Goal: Communication & Community: Answer question/provide support

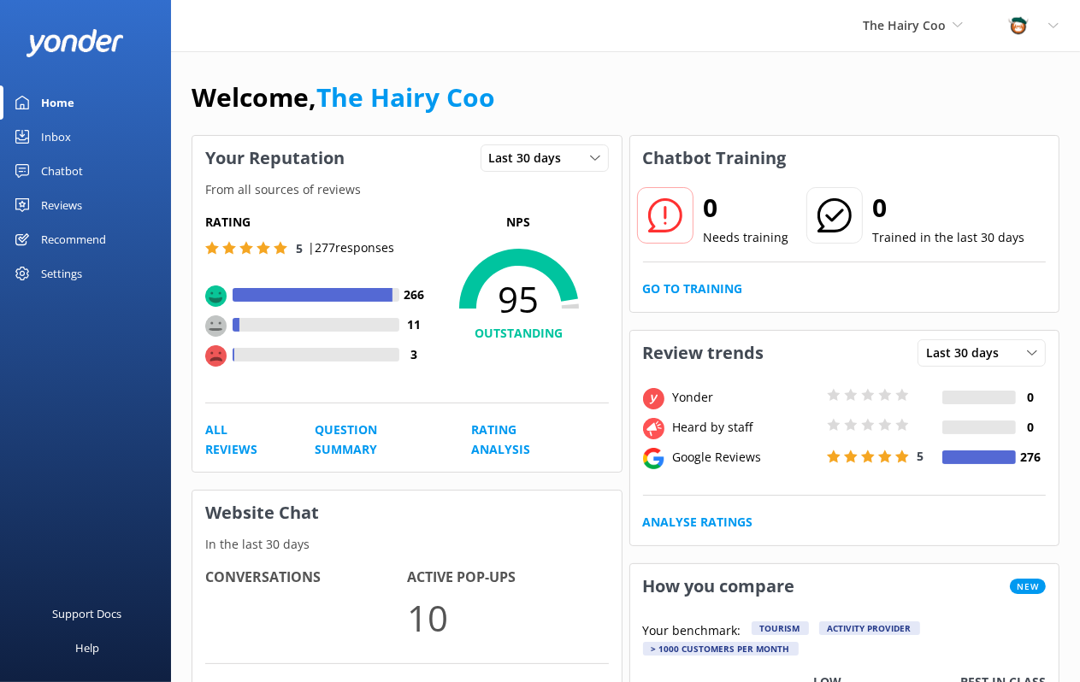
click at [45, 136] on div "Inbox" at bounding box center [56, 137] width 30 height 34
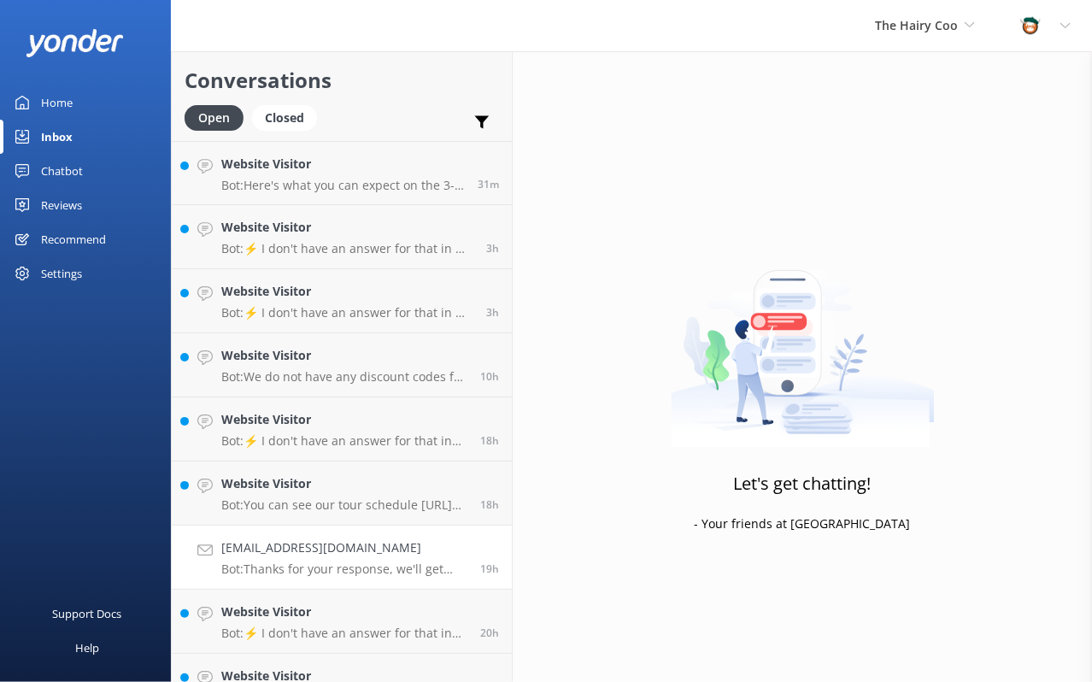
click at [304, 554] on h4 "[EMAIL_ADDRESS][DOMAIN_NAME]" at bounding box center [344, 547] width 246 height 19
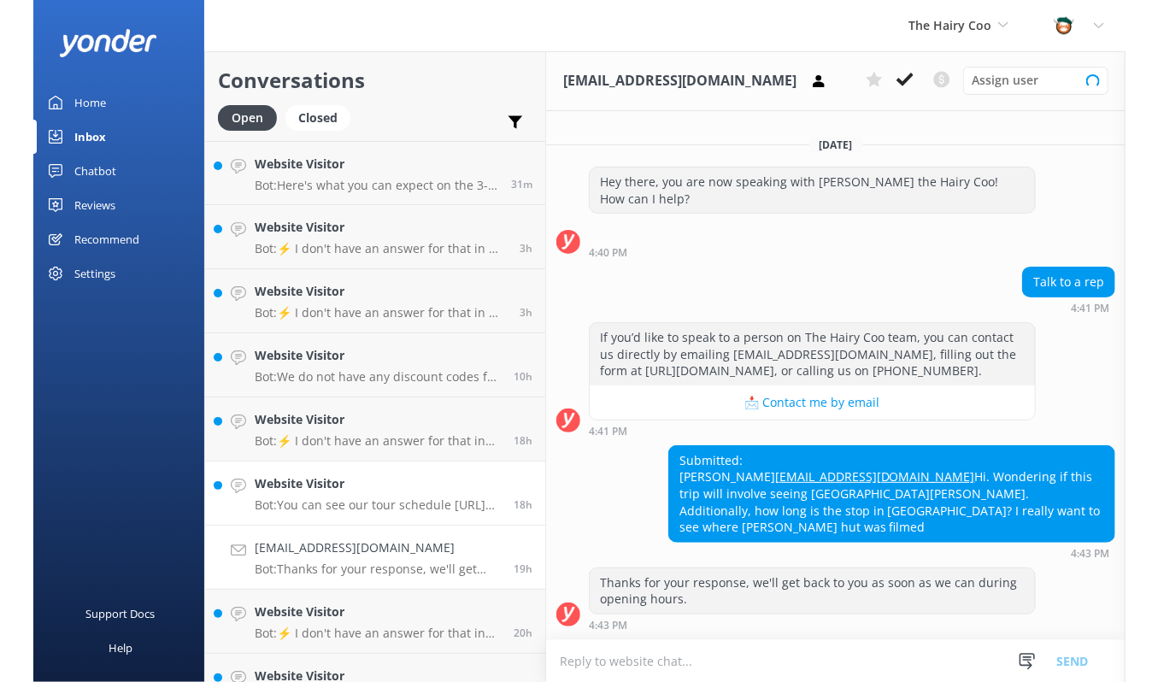
scroll to position [21, 0]
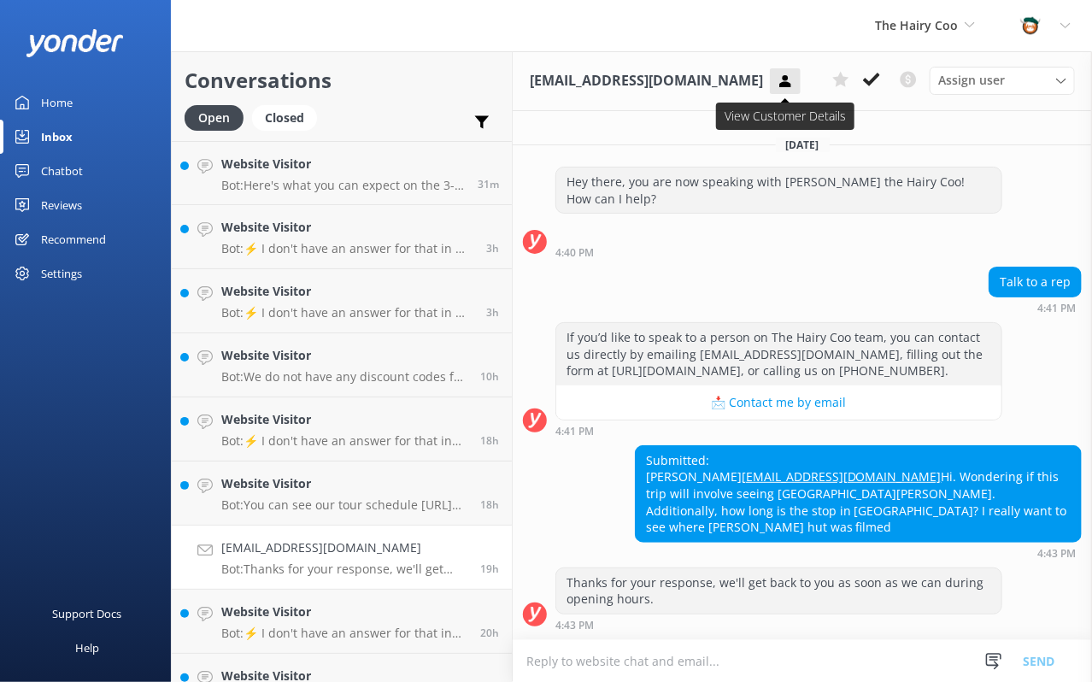
click at [780, 84] on use at bounding box center [785, 80] width 11 height 12
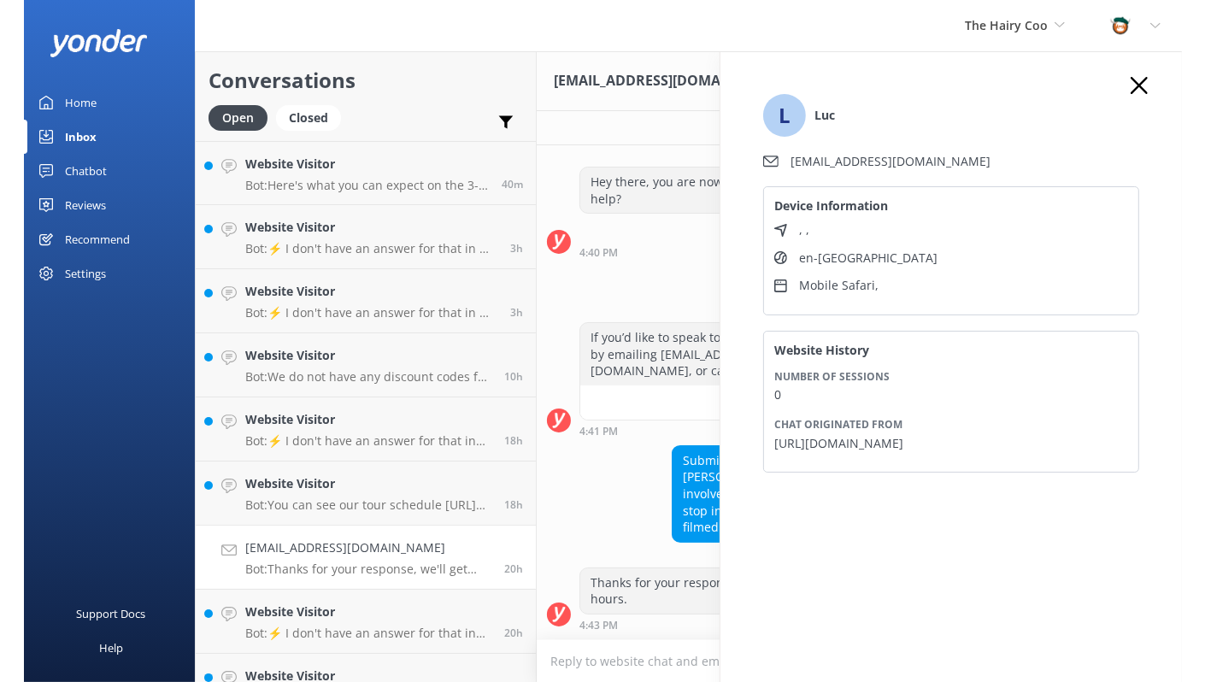
scroll to position [0, 0]
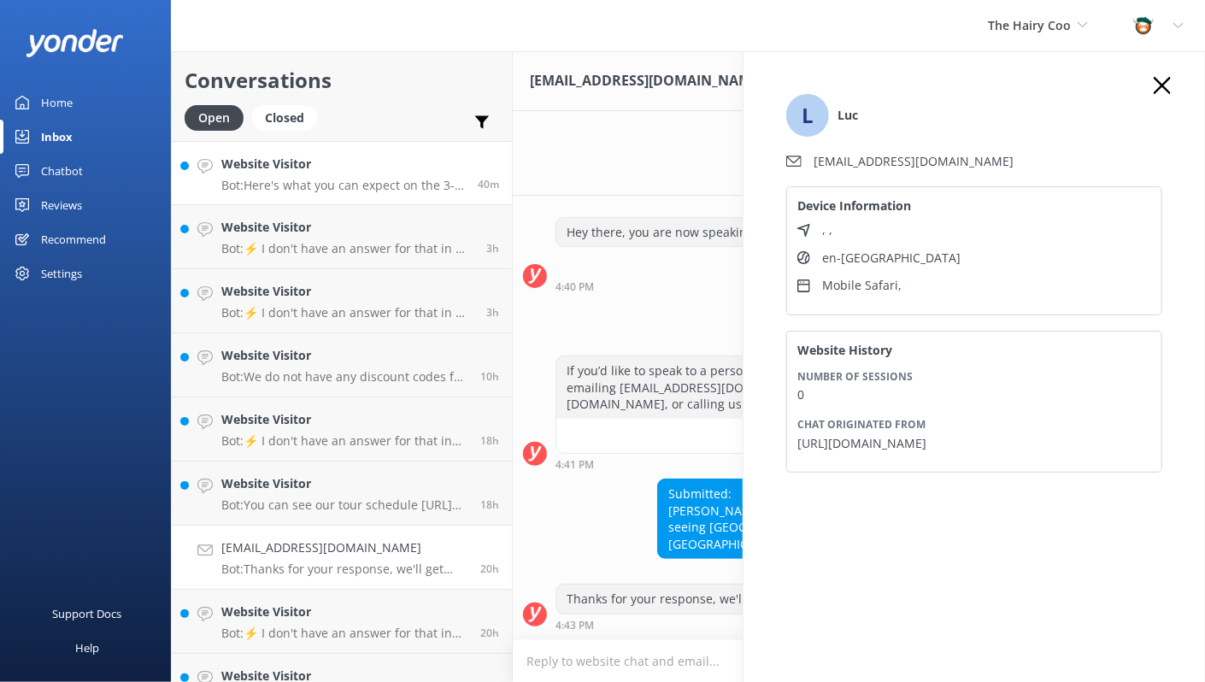
click at [300, 175] on div "Website Visitor Bot: Here's what you can expect on the 3-Day [GEOGRAPHIC_DATA],…" at bounding box center [343, 173] width 244 height 37
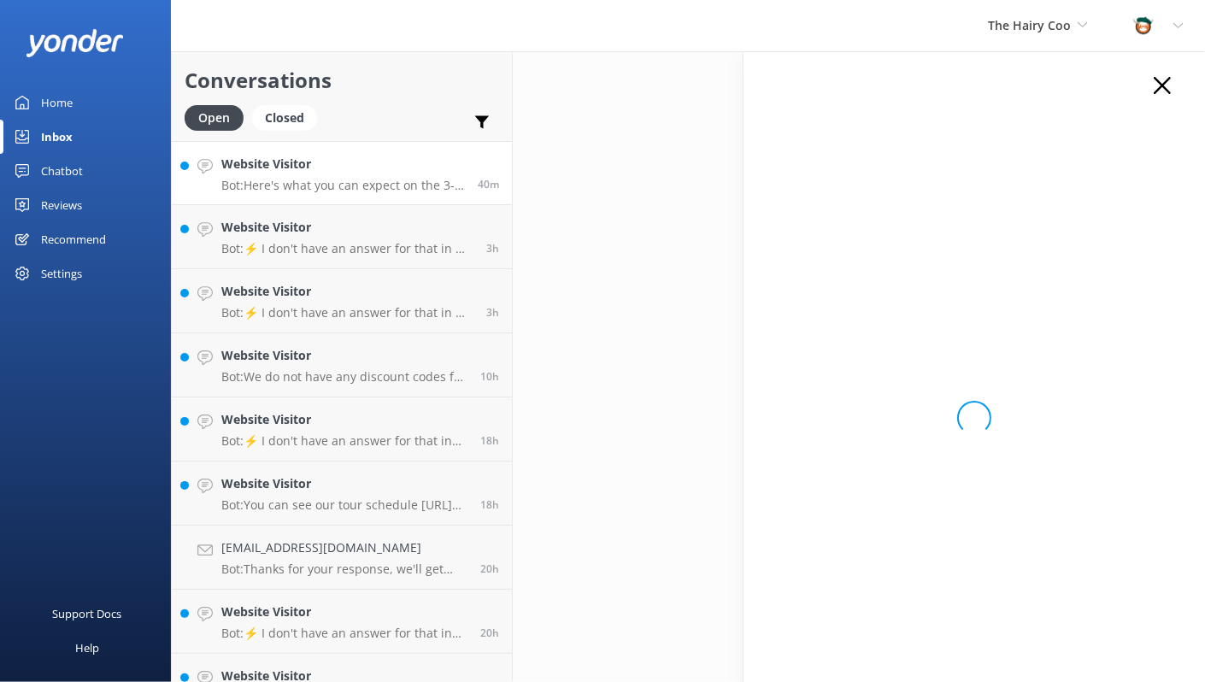
click at [1091, 89] on div "Loading.." at bounding box center [974, 418] width 410 height 682
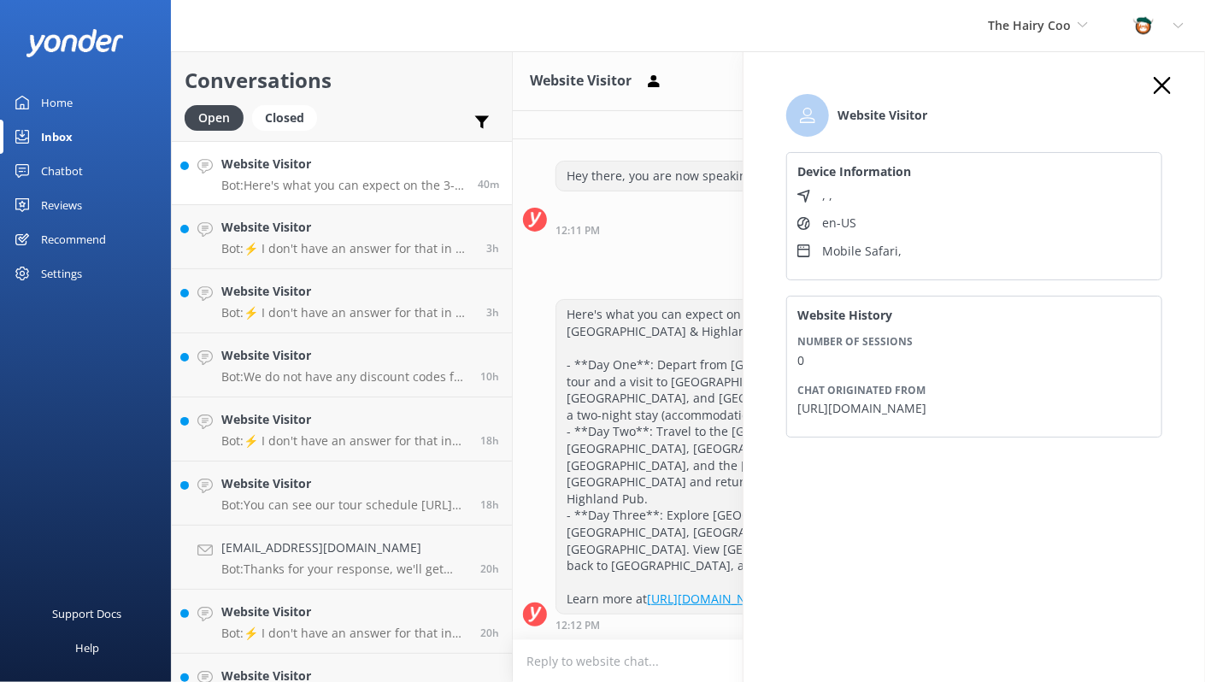
click at [1091, 85] on div "Website Visitor Device Information , , en-US Mobile Safari , Website History Nu…" at bounding box center [974, 273] width 410 height 393
click at [1091, 86] on use "button" at bounding box center [1162, 85] width 17 height 17
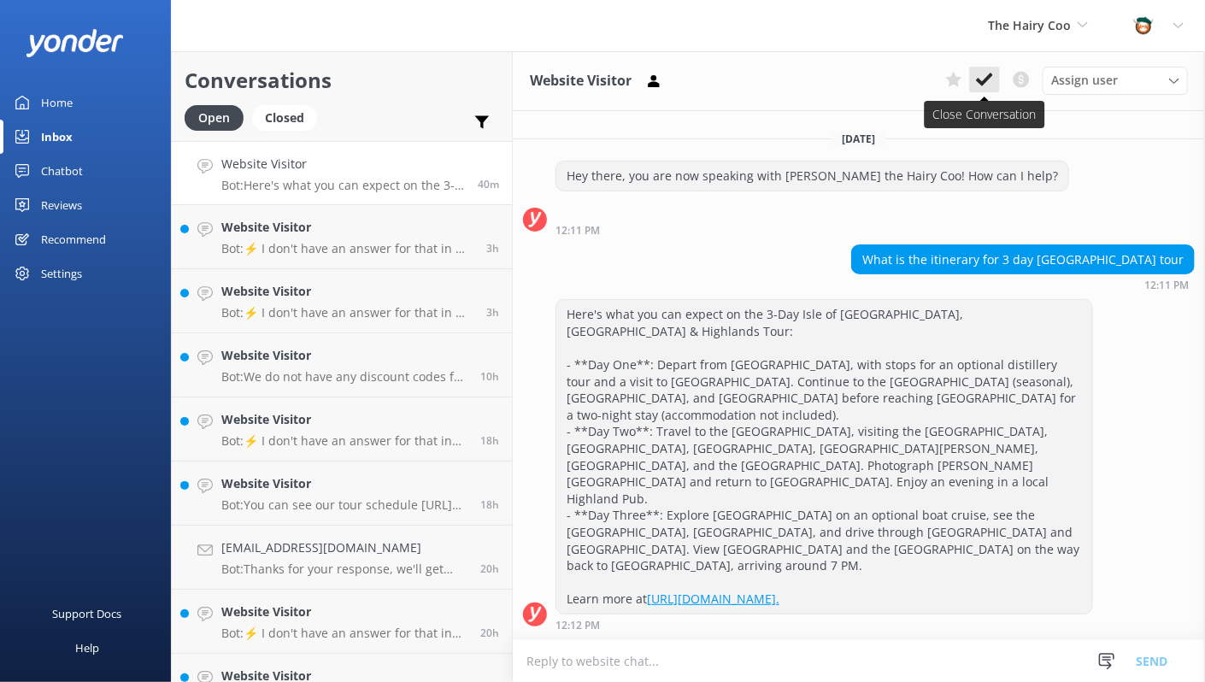
click at [984, 82] on use at bounding box center [984, 80] width 17 height 14
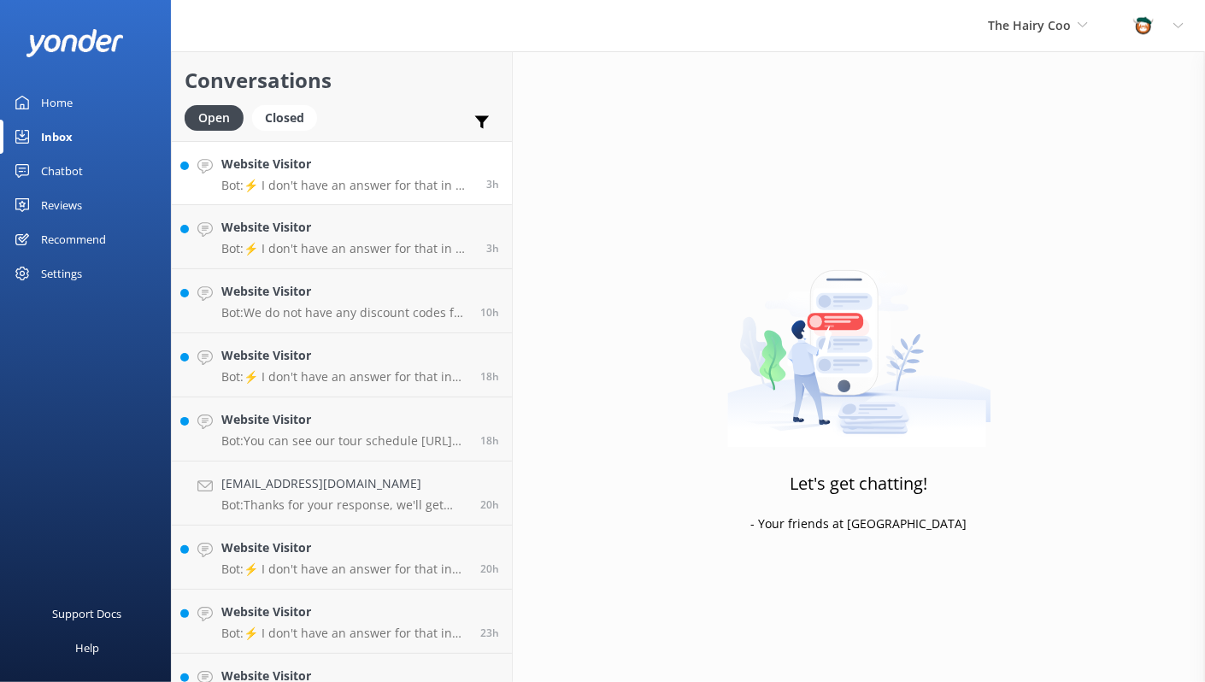
click at [328, 179] on p "Bot: ⚡ I don't have an answer for that in my knowledge base. Please try and rep…" at bounding box center [347, 185] width 252 height 15
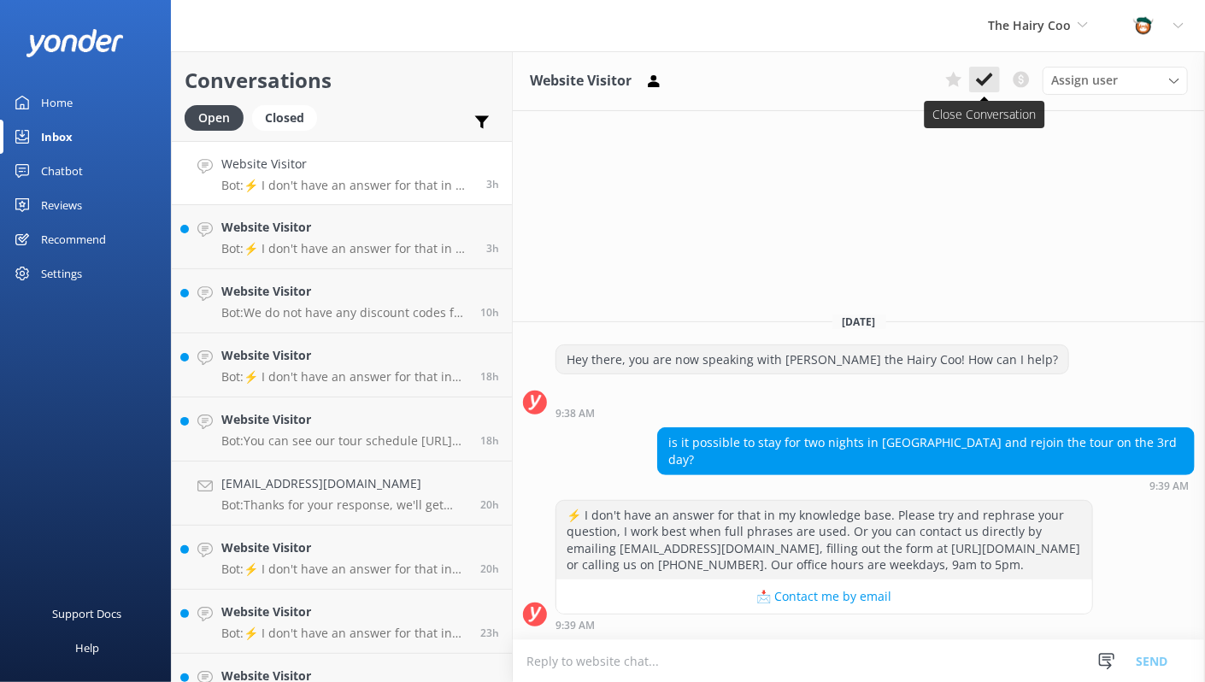
click at [981, 77] on icon at bounding box center [984, 79] width 17 height 17
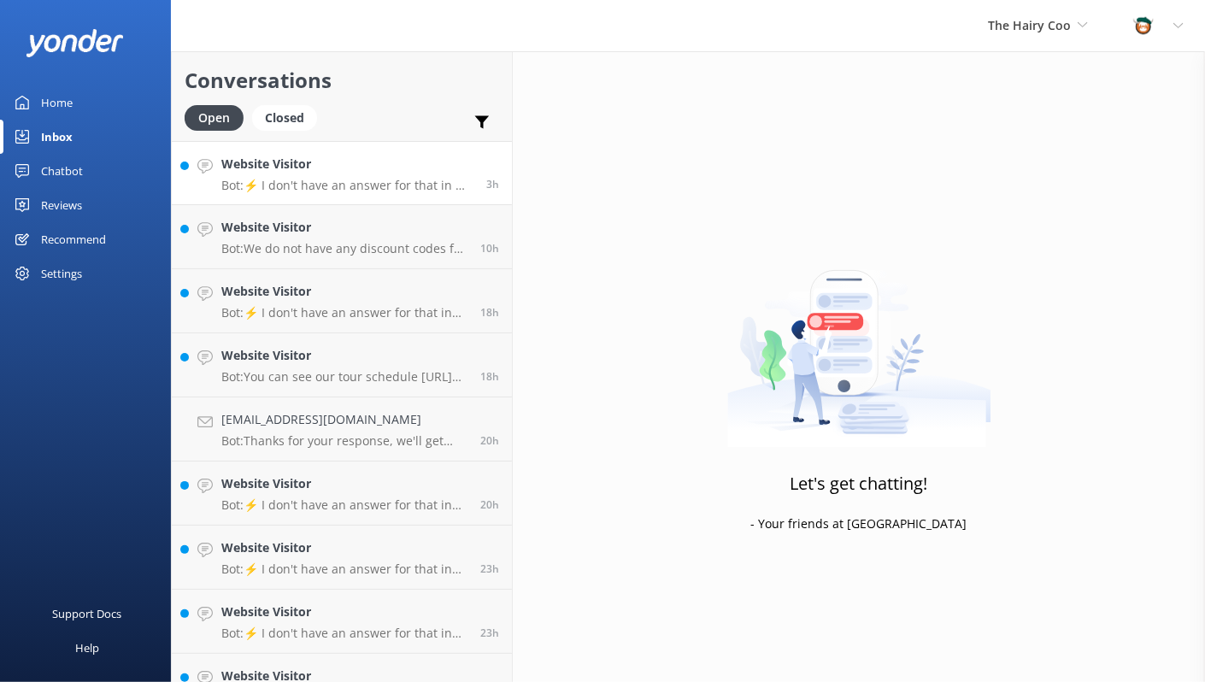
click at [339, 168] on h4 "Website Visitor" at bounding box center [347, 164] width 252 height 19
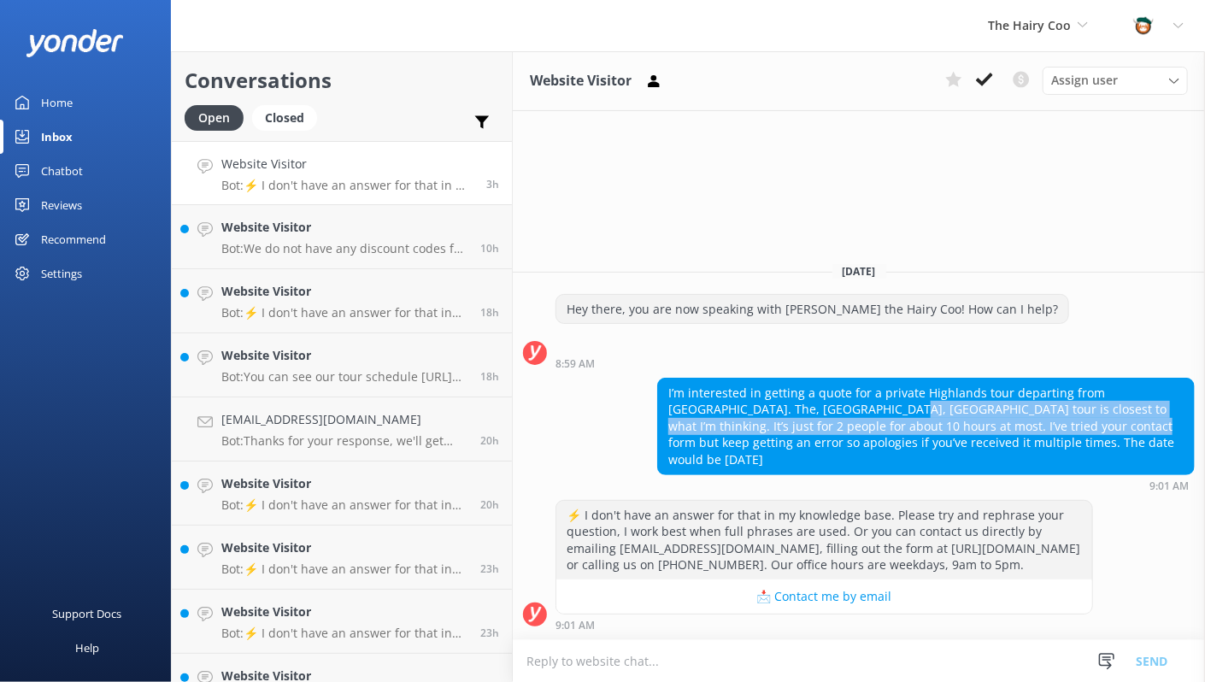
drag, startPoint x: 795, startPoint y: 422, endPoint x: 1016, endPoint y: 448, distance: 222.9
click at [1016, 448] on div "I’m interested in getting a quote for a private Highlands tour departing from […" at bounding box center [926, 427] width 536 height 96
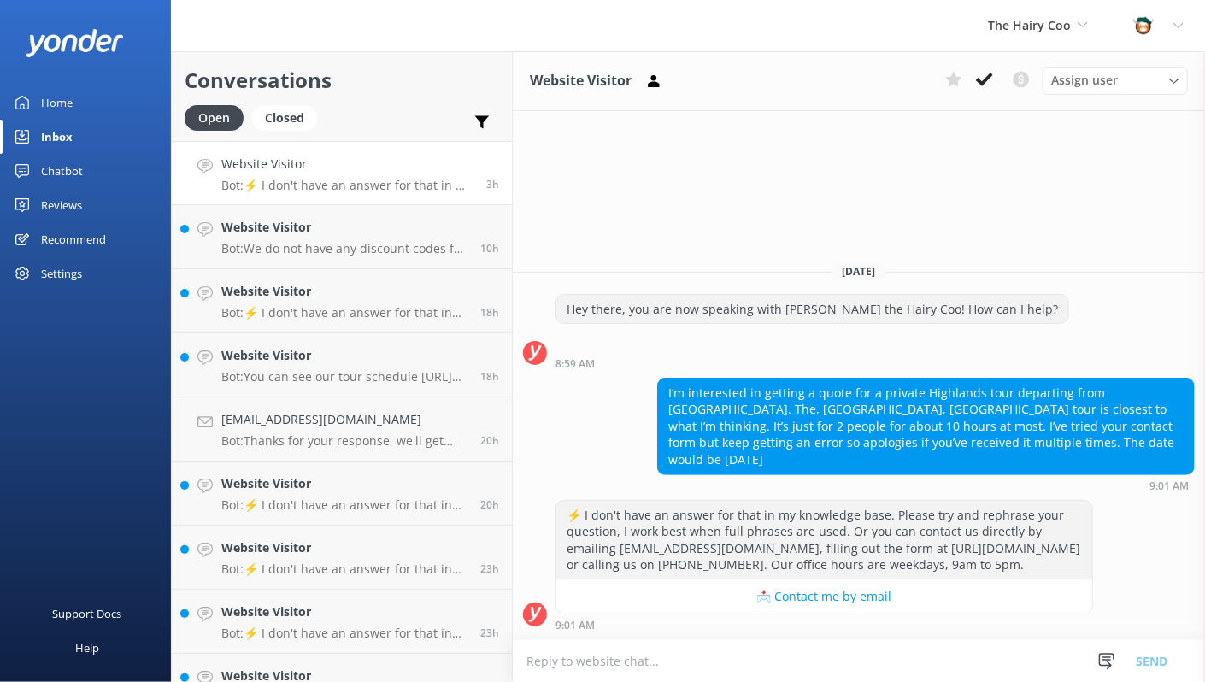
drag, startPoint x: 1016, startPoint y: 448, endPoint x: 961, endPoint y: 458, distance: 56.5
click at [962, 458] on div "I’m interested in getting a quote for a private Highlands tour departing from […" at bounding box center [926, 427] width 536 height 96
click at [993, 71] on icon at bounding box center [984, 79] width 17 height 17
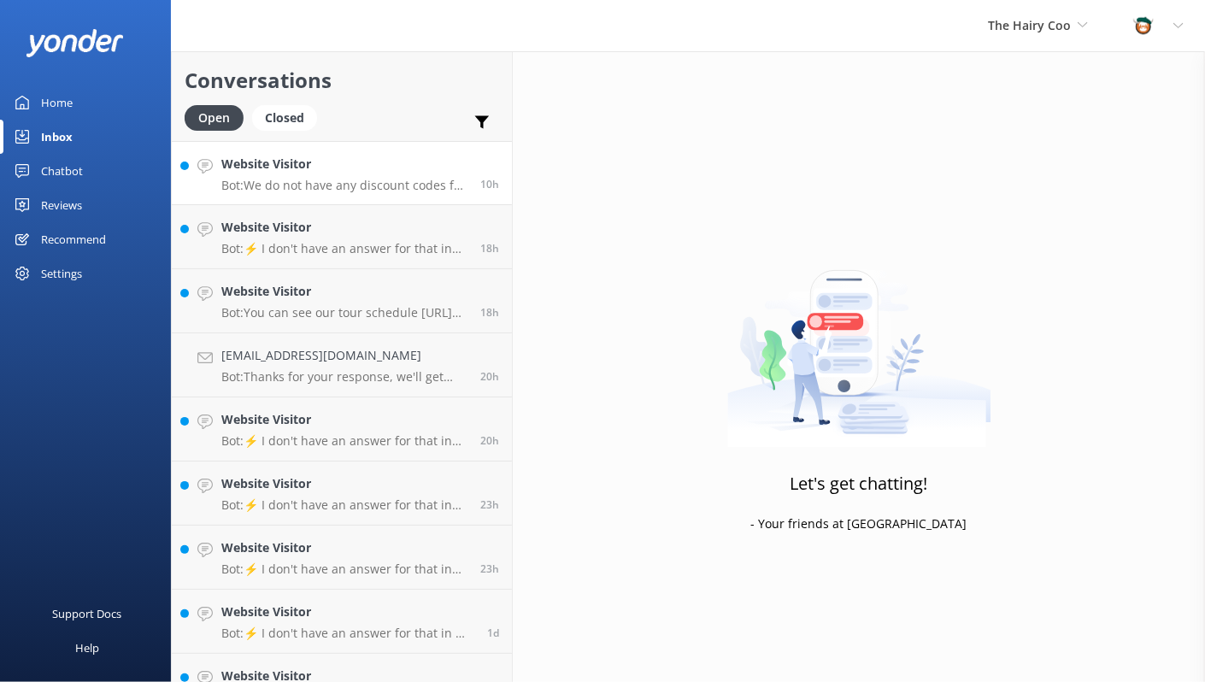
click at [341, 185] on p "Bot: We do not have any discount codes for our multi-day tours. However, you ca…" at bounding box center [344, 185] width 246 height 15
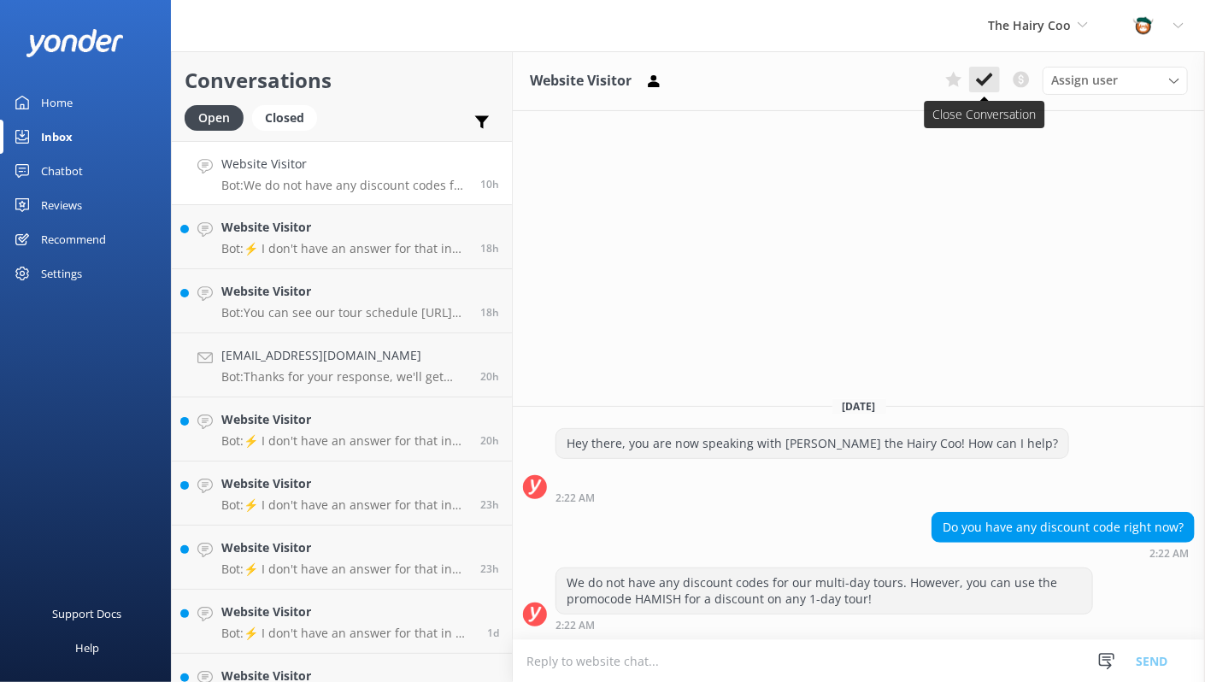
click at [987, 73] on icon at bounding box center [984, 79] width 17 height 17
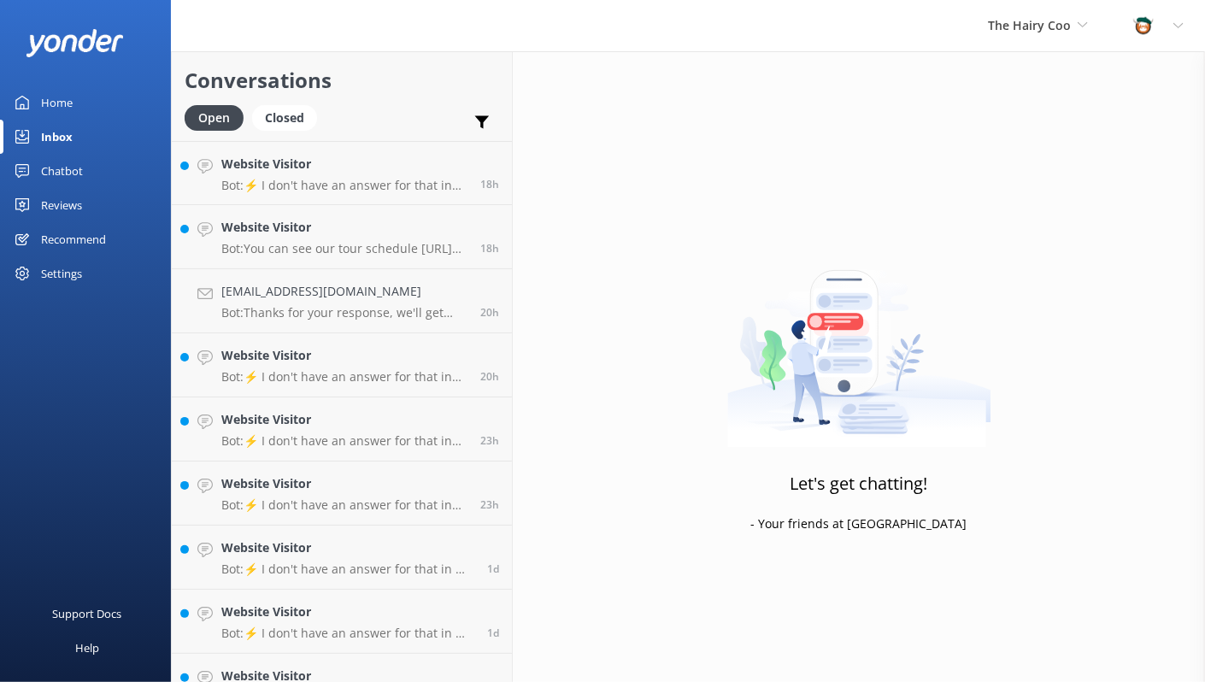
click at [315, 208] on link "Website Visitor Bot: You can see our tour schedule [URL][DOMAIN_NAME]! 18h" at bounding box center [342, 237] width 340 height 64
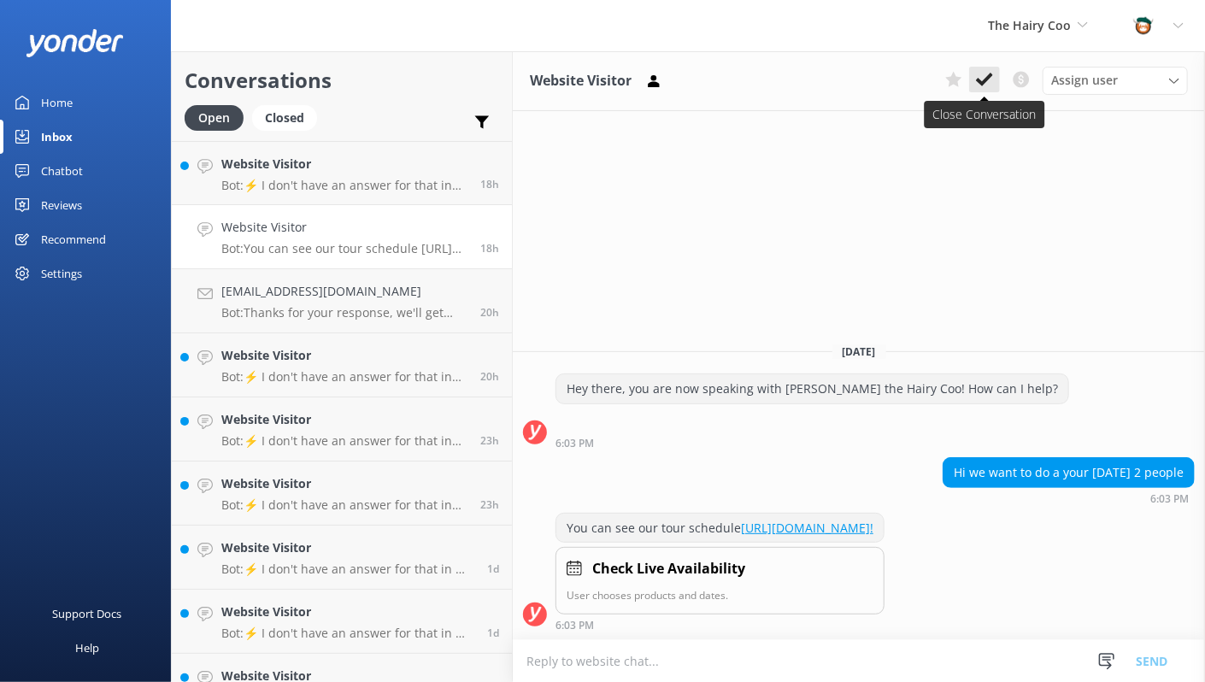
click at [991, 80] on icon at bounding box center [984, 79] width 17 height 17
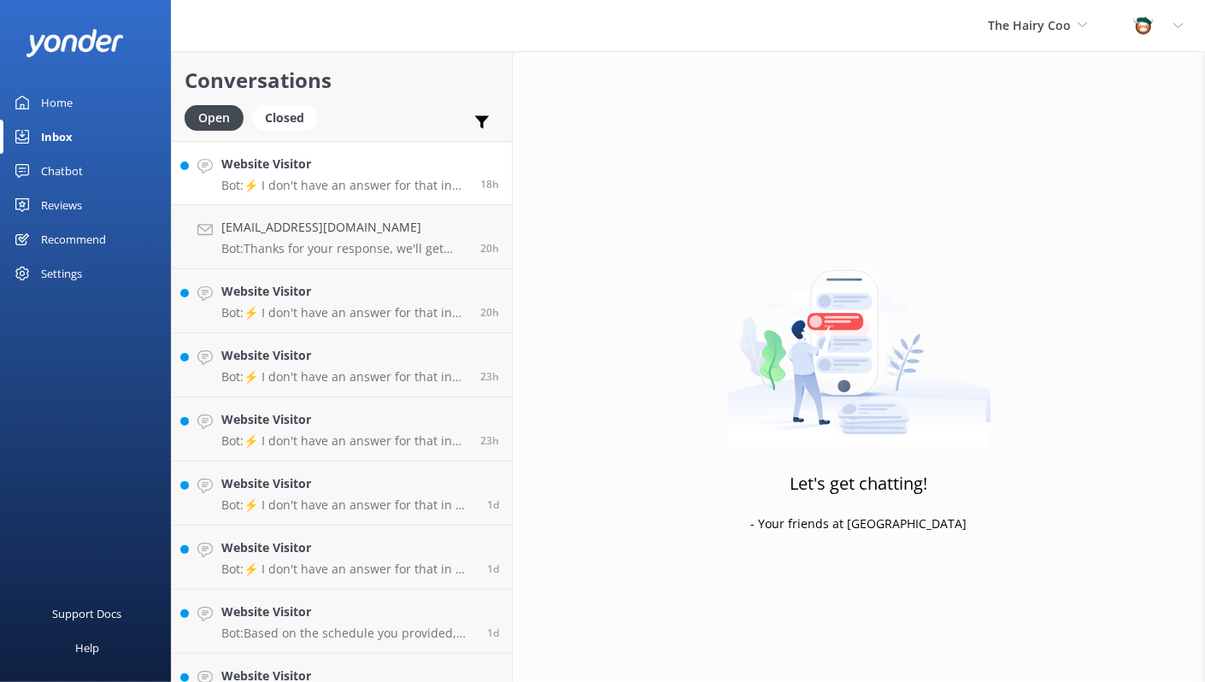
click at [285, 169] on h4 "Website Visitor" at bounding box center [344, 164] width 246 height 19
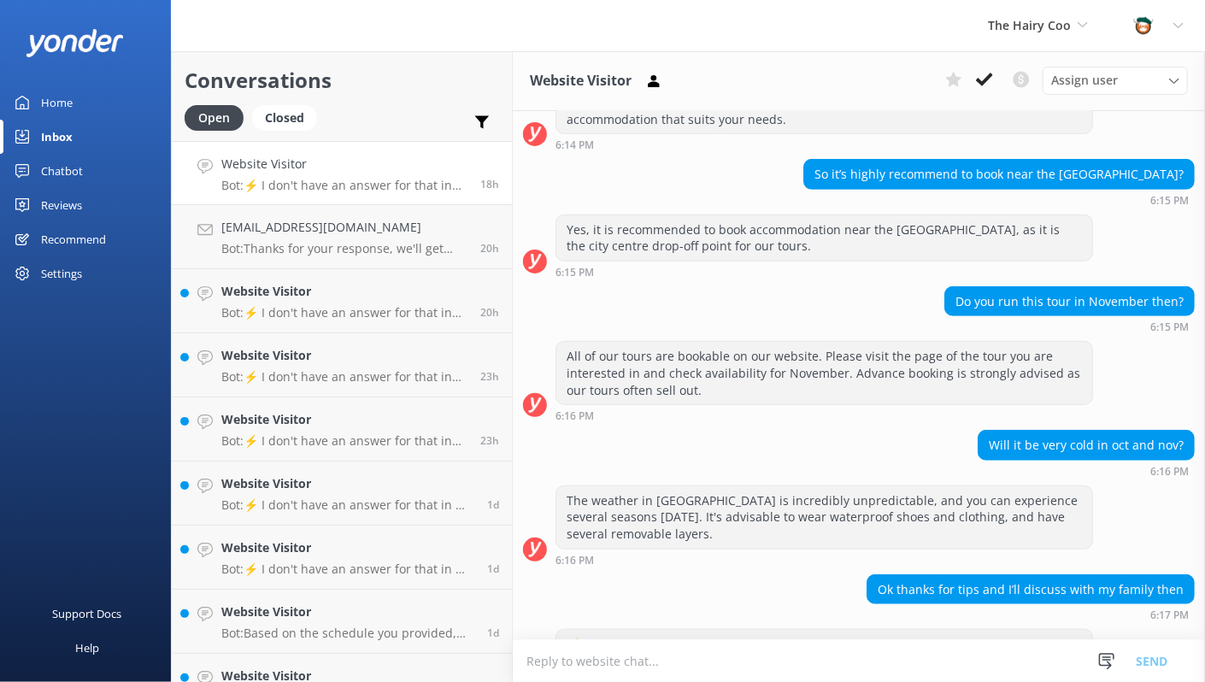
scroll to position [241, 0]
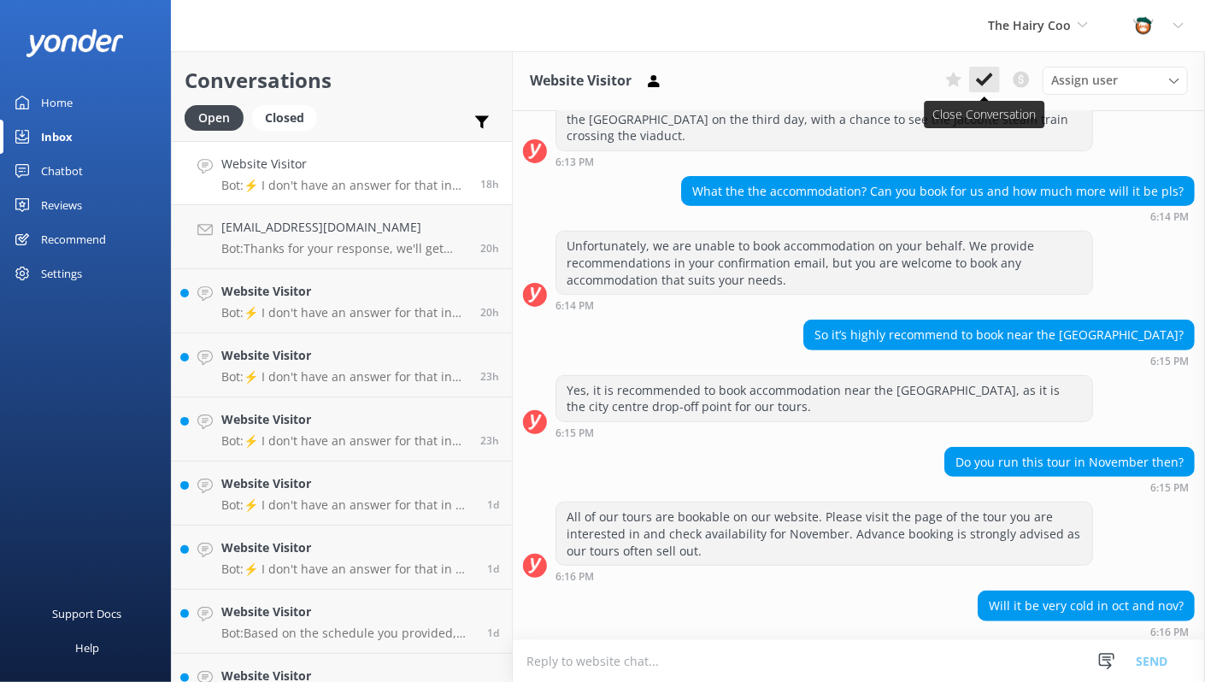
click at [986, 81] on use at bounding box center [984, 80] width 17 height 14
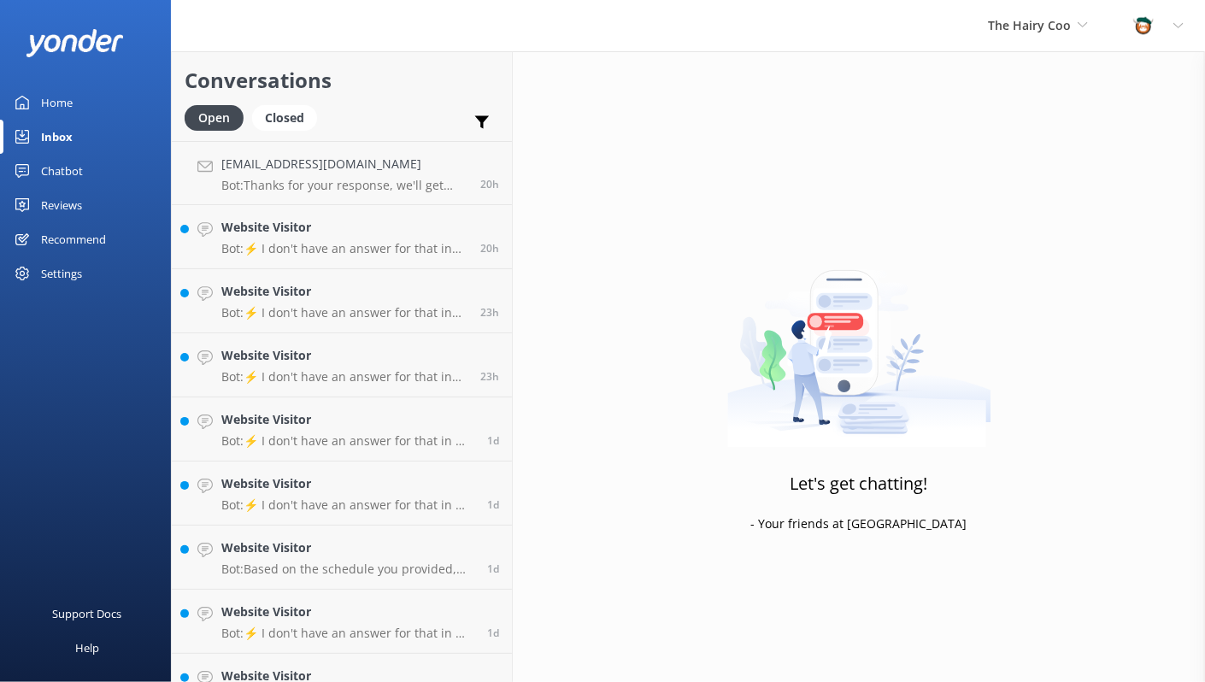
click at [315, 176] on div "[EMAIL_ADDRESS][DOMAIN_NAME] Bot: Thanks for your response, we'll get back to y…" at bounding box center [344, 173] width 246 height 37
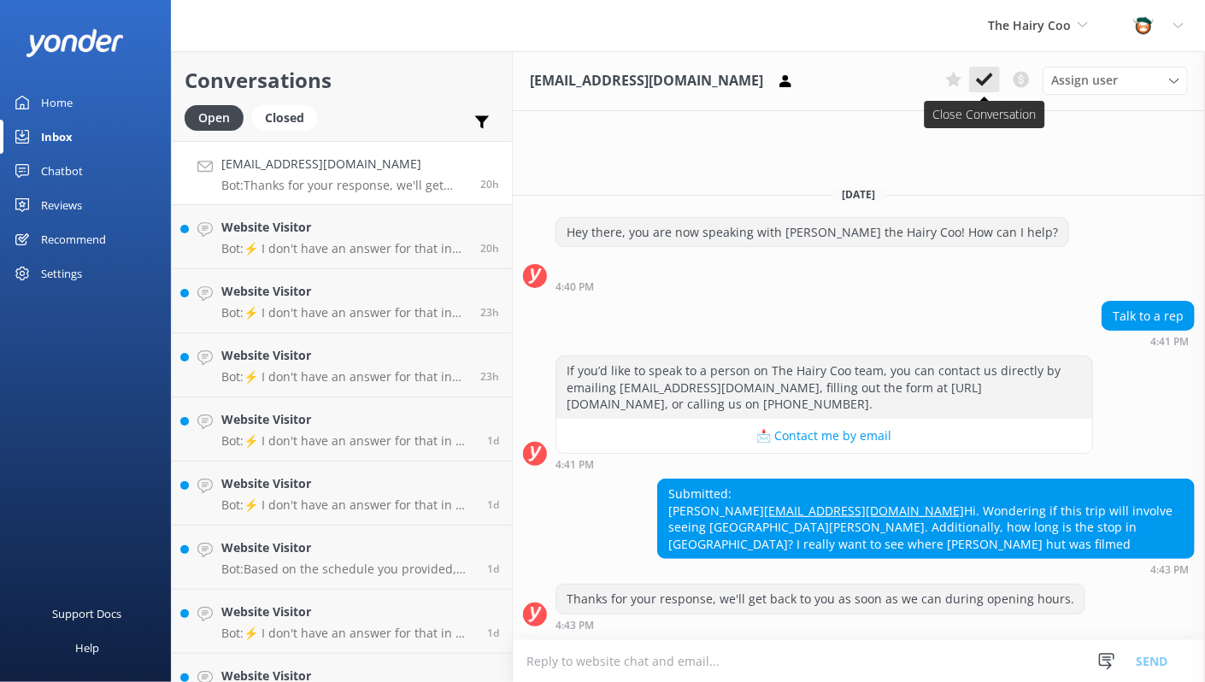
click at [992, 84] on icon at bounding box center [984, 79] width 17 height 17
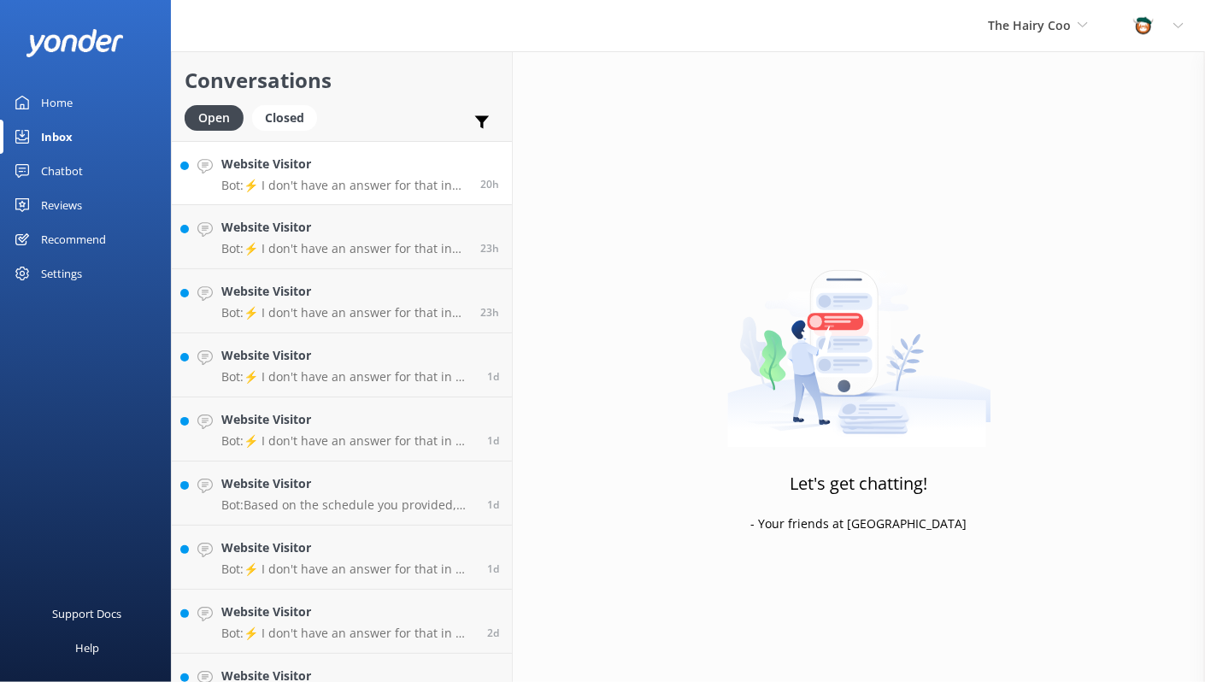
click at [306, 178] on p "Bot: ⚡ I don't have an answer for that in my knowledge base. Please try and rep…" at bounding box center [344, 185] width 246 height 15
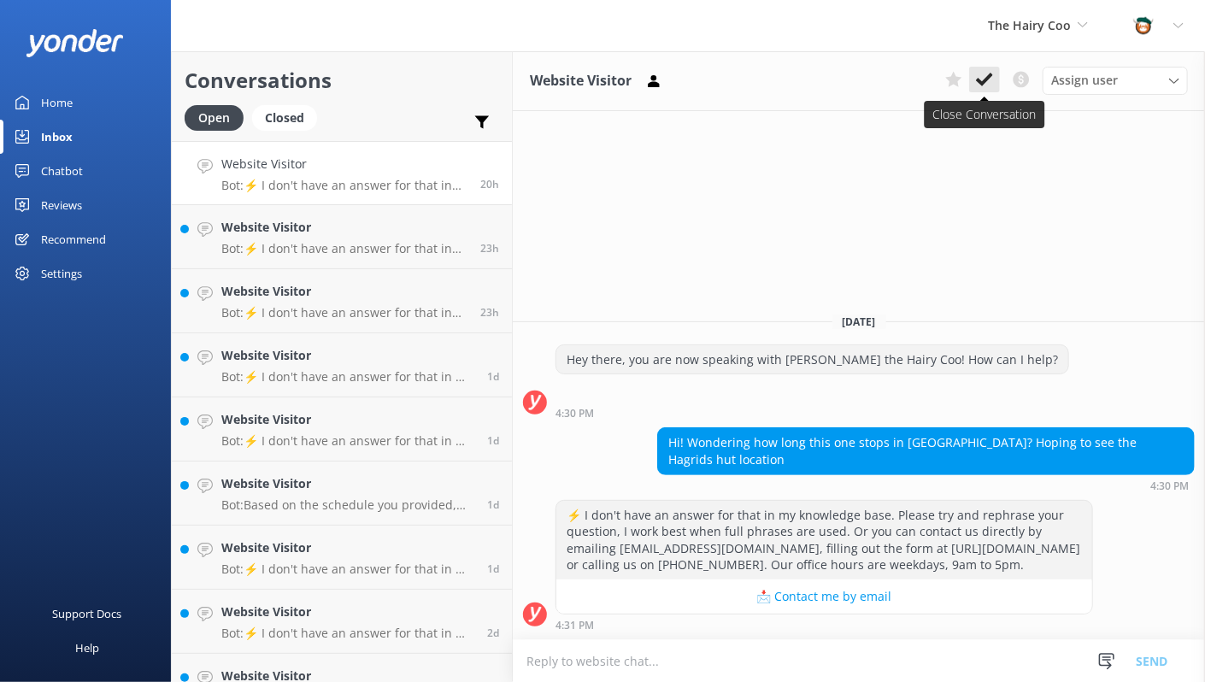
click at [998, 73] on button at bounding box center [984, 80] width 31 height 26
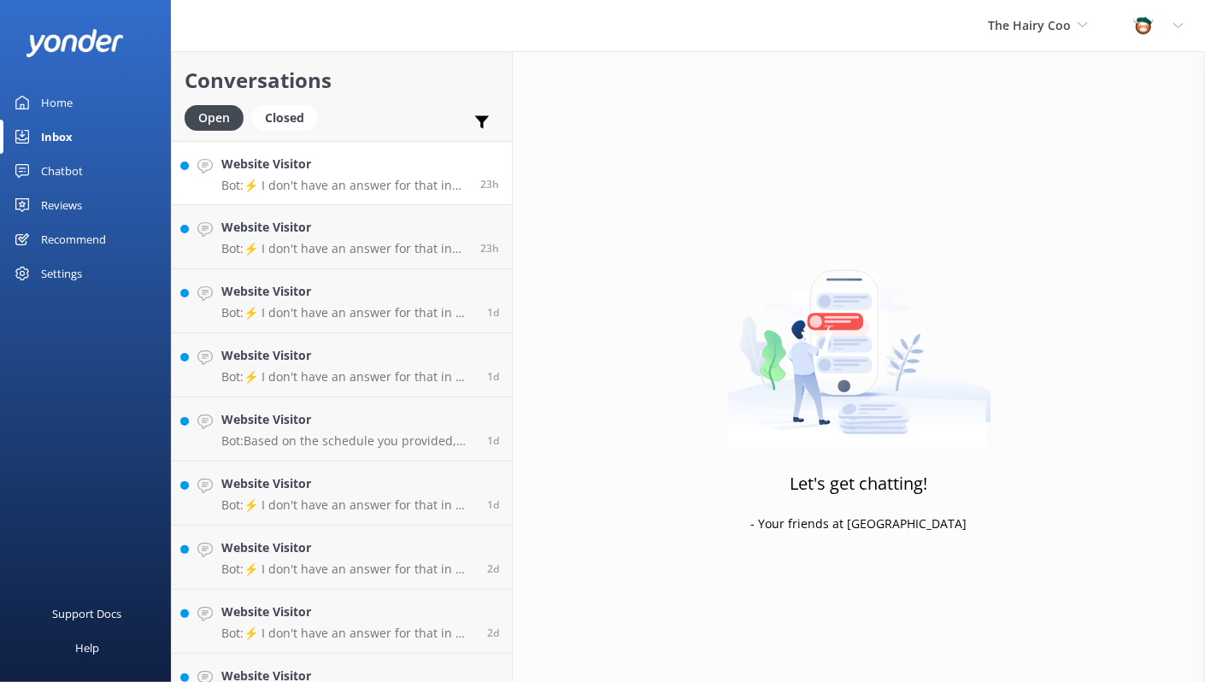
click at [344, 189] on p "Bot: ⚡ I don't have an answer for that in my knowledge base. Please try and rep…" at bounding box center [344, 185] width 246 height 15
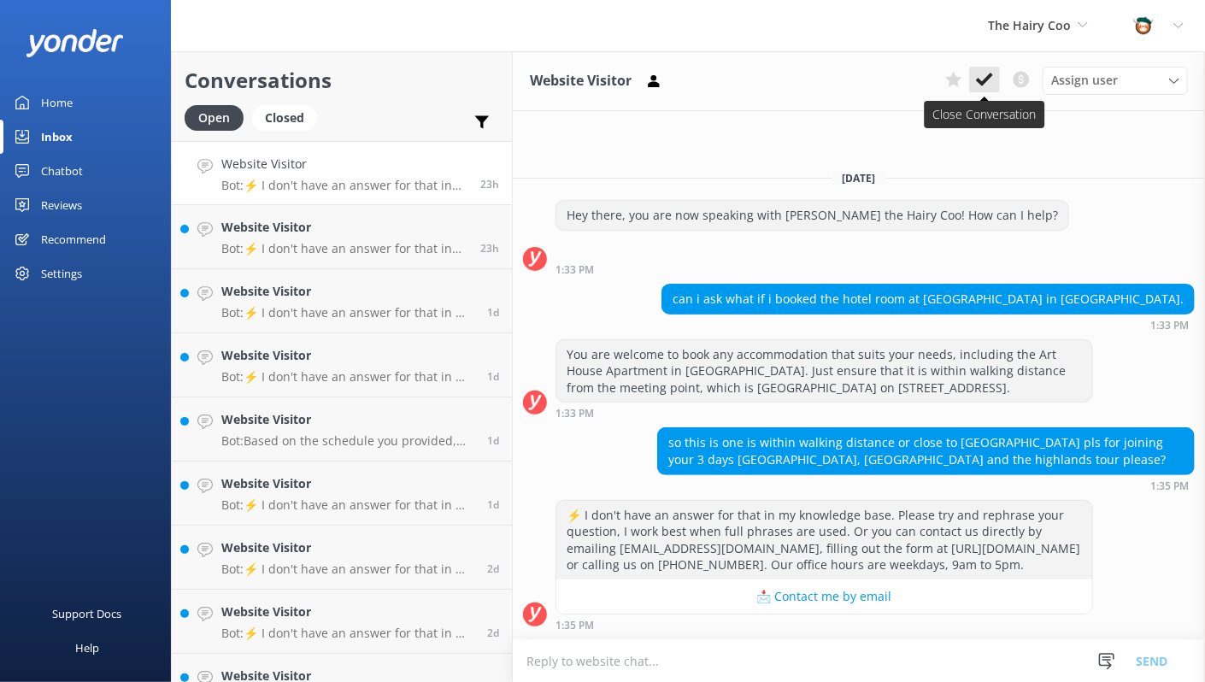
click at [991, 79] on icon at bounding box center [984, 79] width 17 height 17
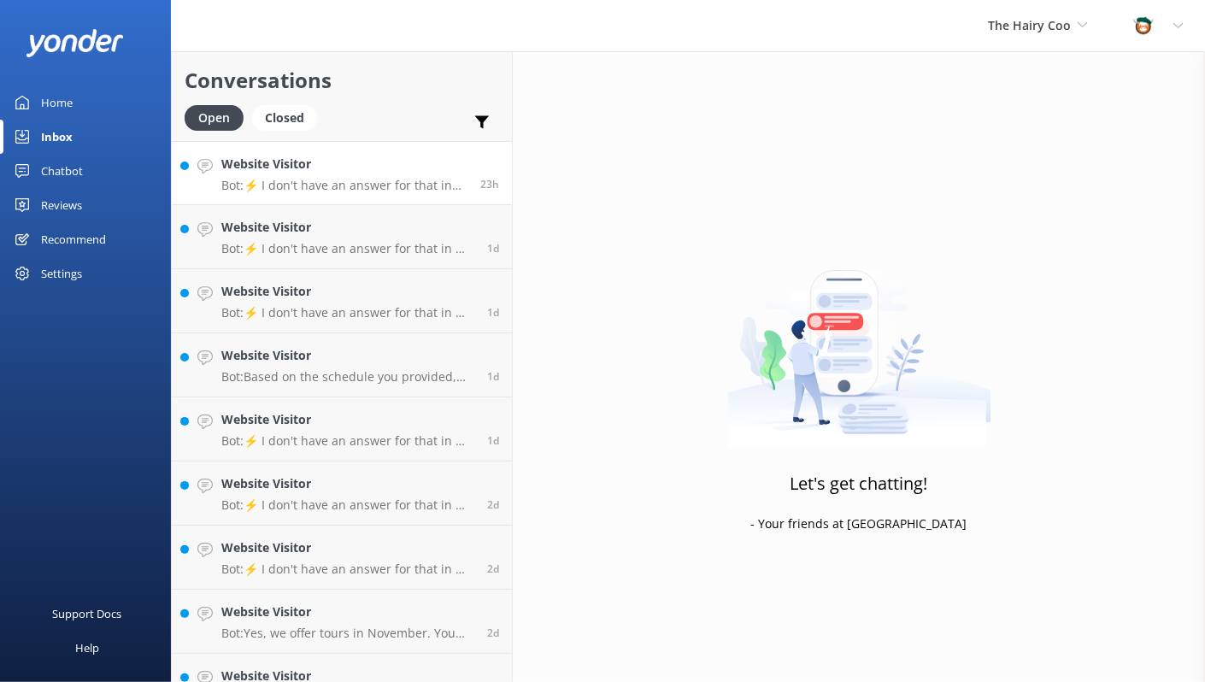
click at [346, 172] on h4 "Website Visitor" at bounding box center [344, 164] width 246 height 19
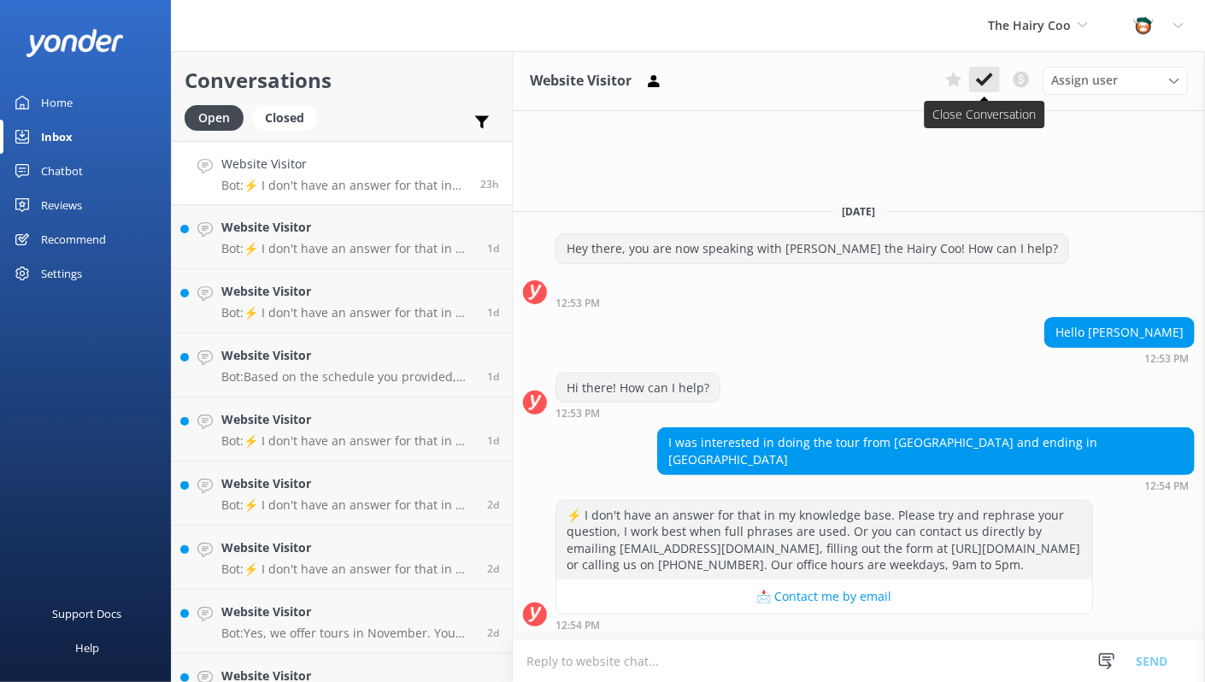
click at [990, 81] on icon at bounding box center [984, 79] width 17 height 17
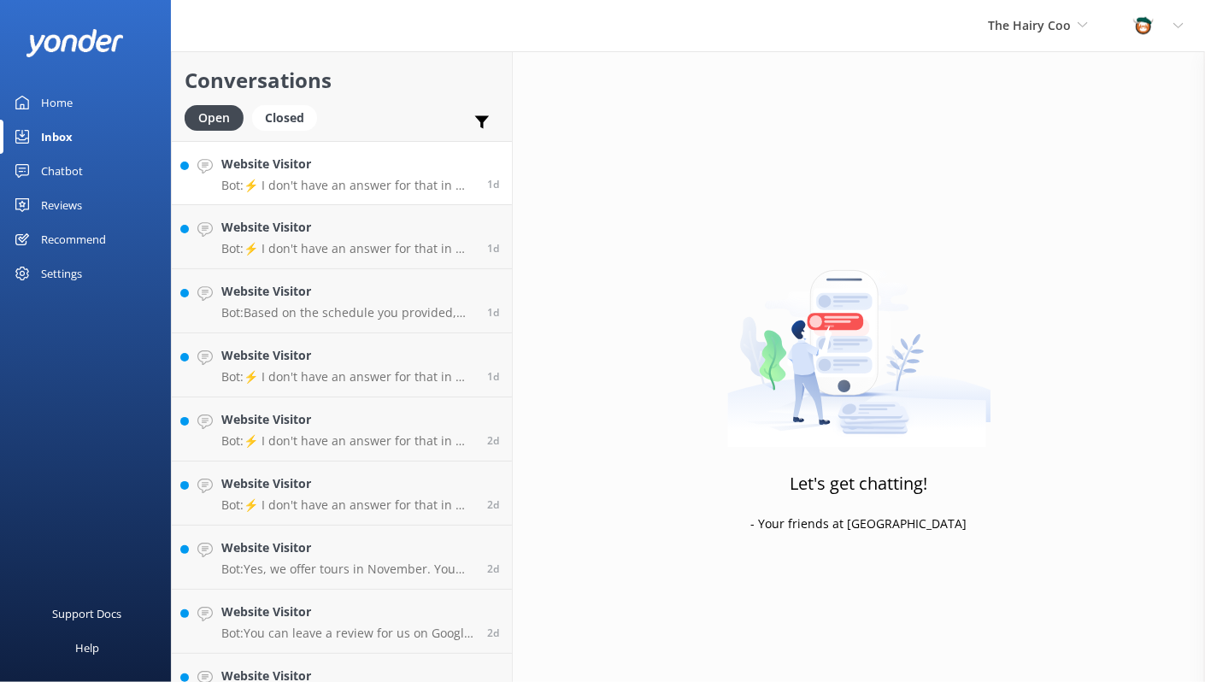
drag, startPoint x: 276, startPoint y: 179, endPoint x: 286, endPoint y: 179, distance: 10.3
click at [276, 179] on p "Bot: ⚡ I don't have an answer for that in my knowledge base. Please try and rep…" at bounding box center [347, 185] width 253 height 15
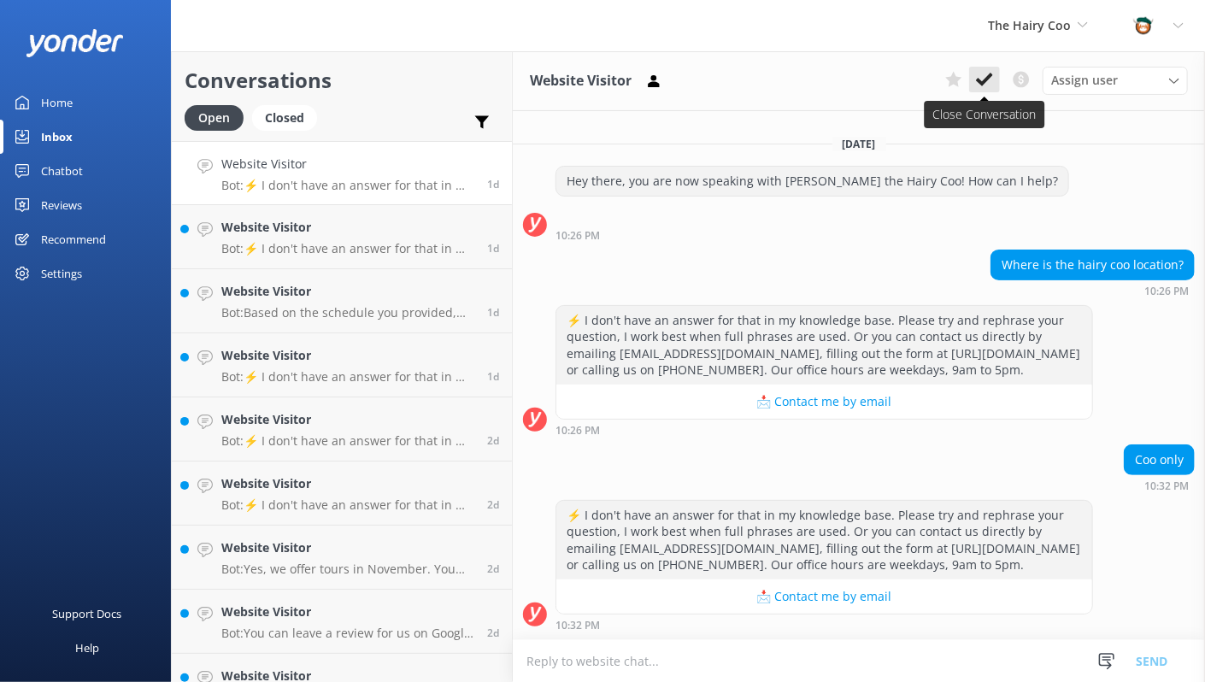
click at [985, 79] on icon at bounding box center [984, 79] width 17 height 17
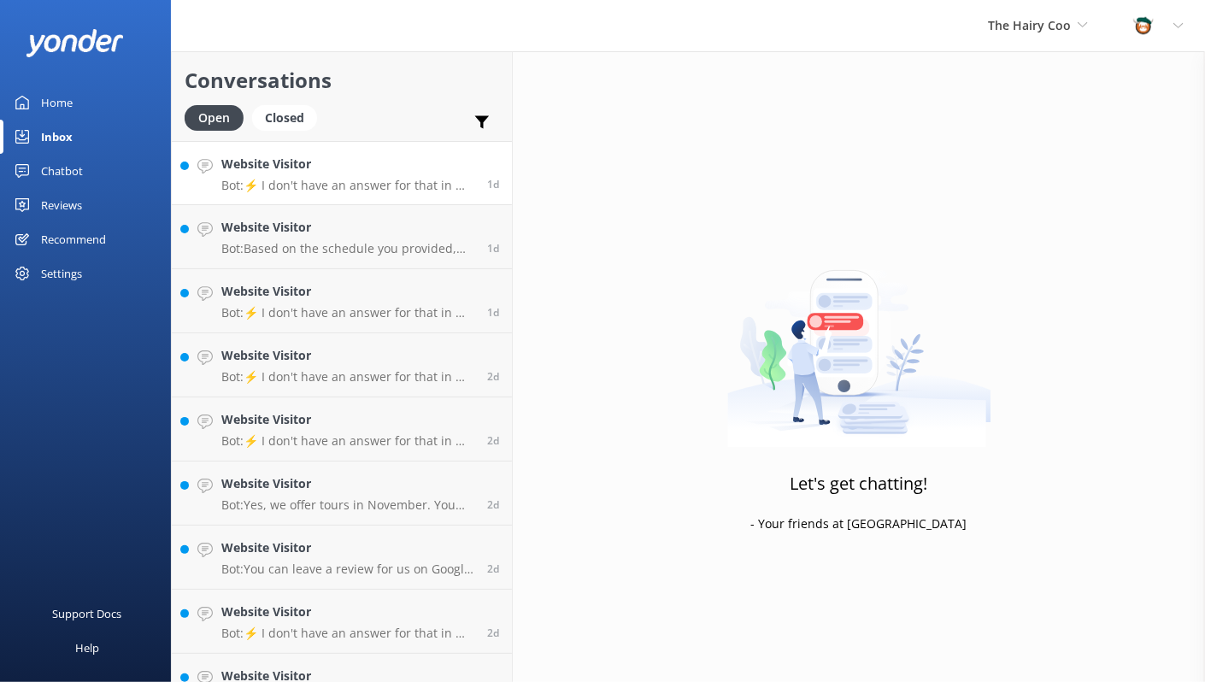
click at [324, 181] on p "Bot: ⚡ I don't have an answer for that in my knowledge base. Please try and rep…" at bounding box center [347, 185] width 253 height 15
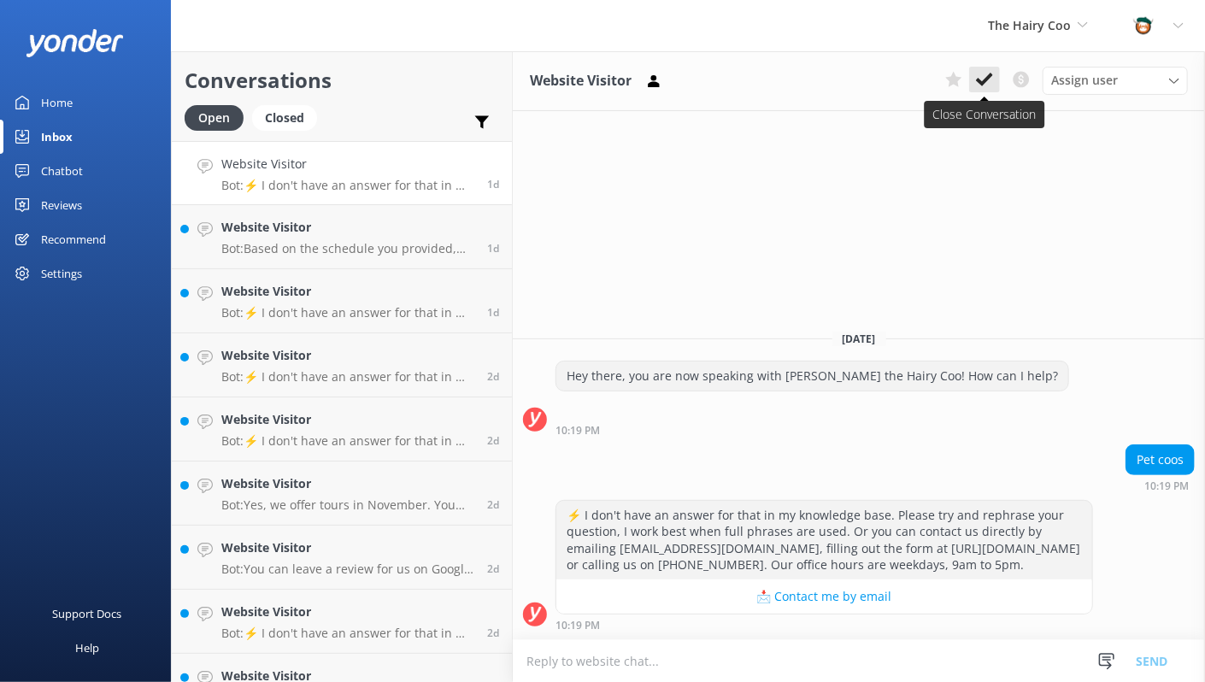
click at [986, 76] on icon at bounding box center [984, 79] width 17 height 17
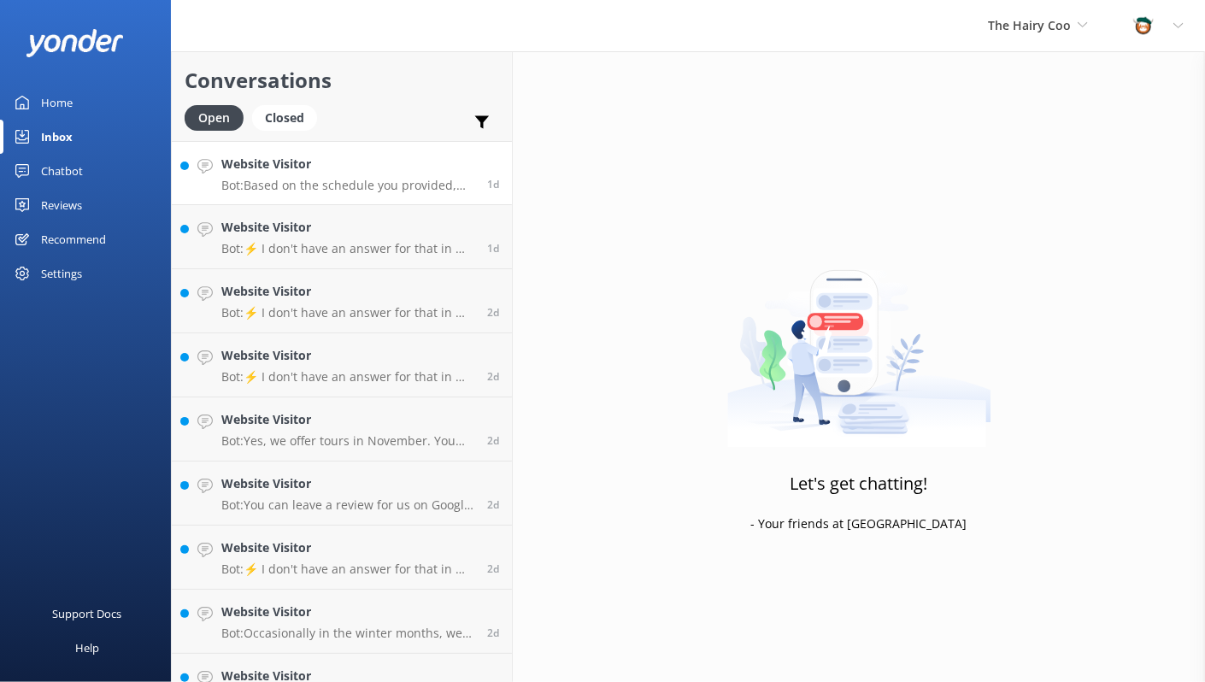
click at [397, 176] on div "Website Visitor Bot: Based on the schedule you provided, the afternoon service …" at bounding box center [347, 173] width 253 height 37
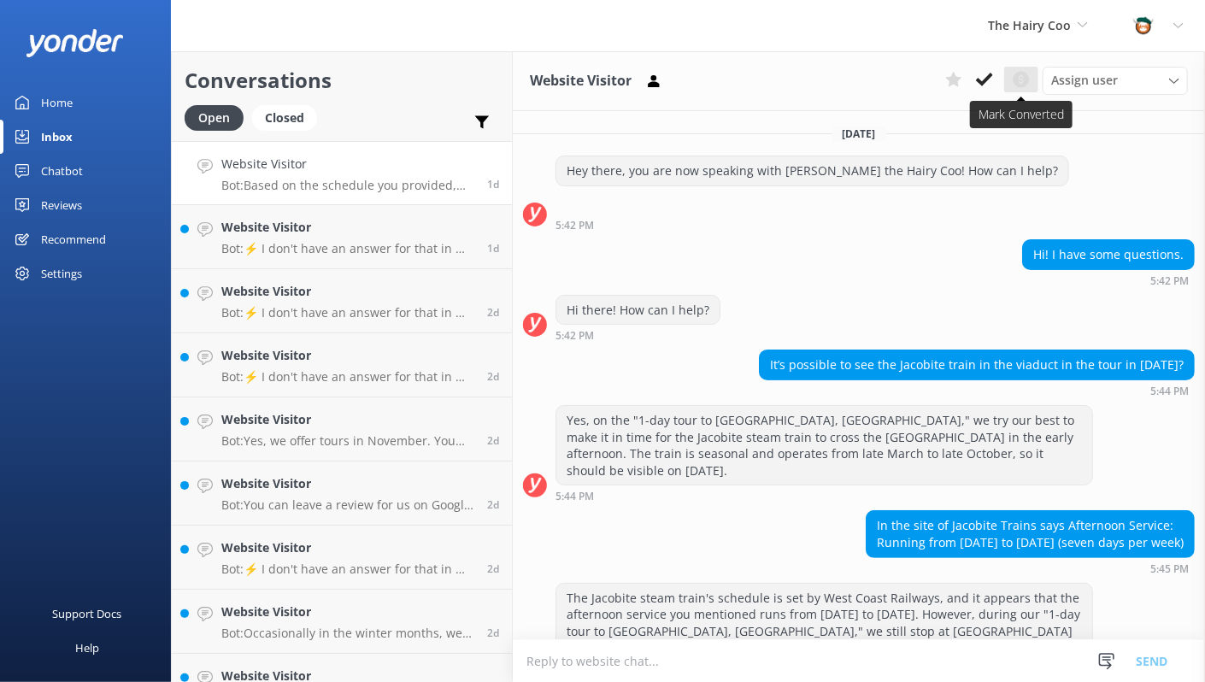
click at [1024, 83] on use at bounding box center [1022, 80] width 16 height 16
click at [986, 79] on use at bounding box center [984, 80] width 17 height 14
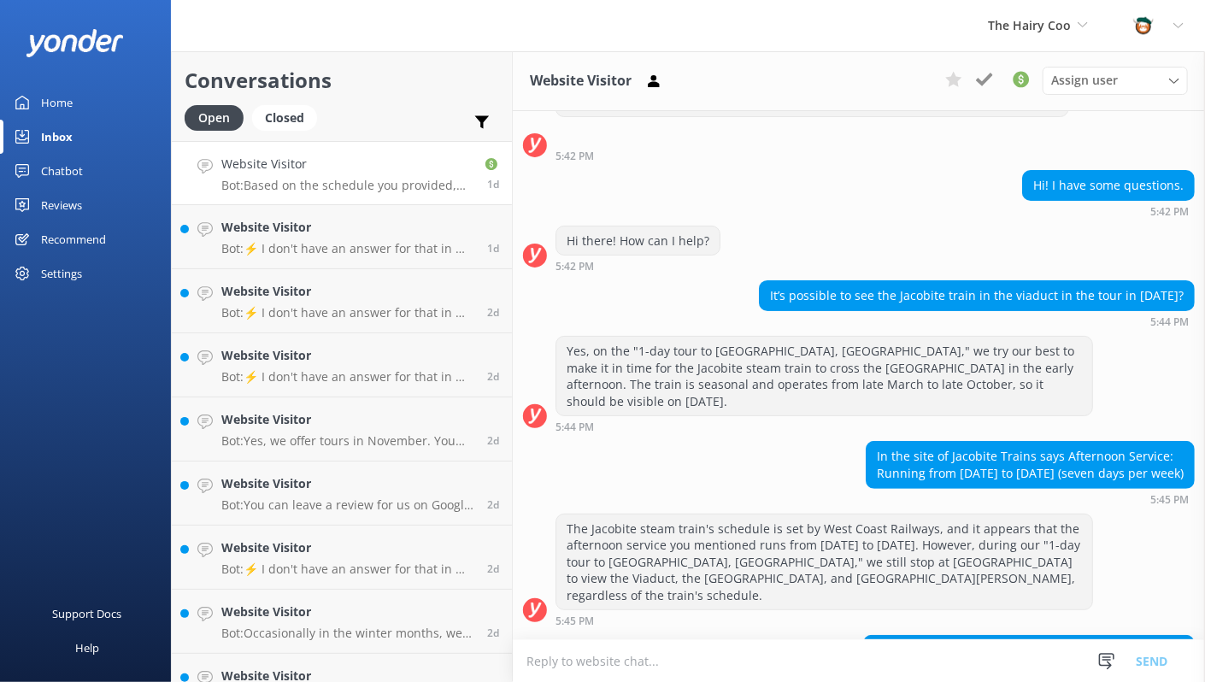
scroll to position [205, 0]
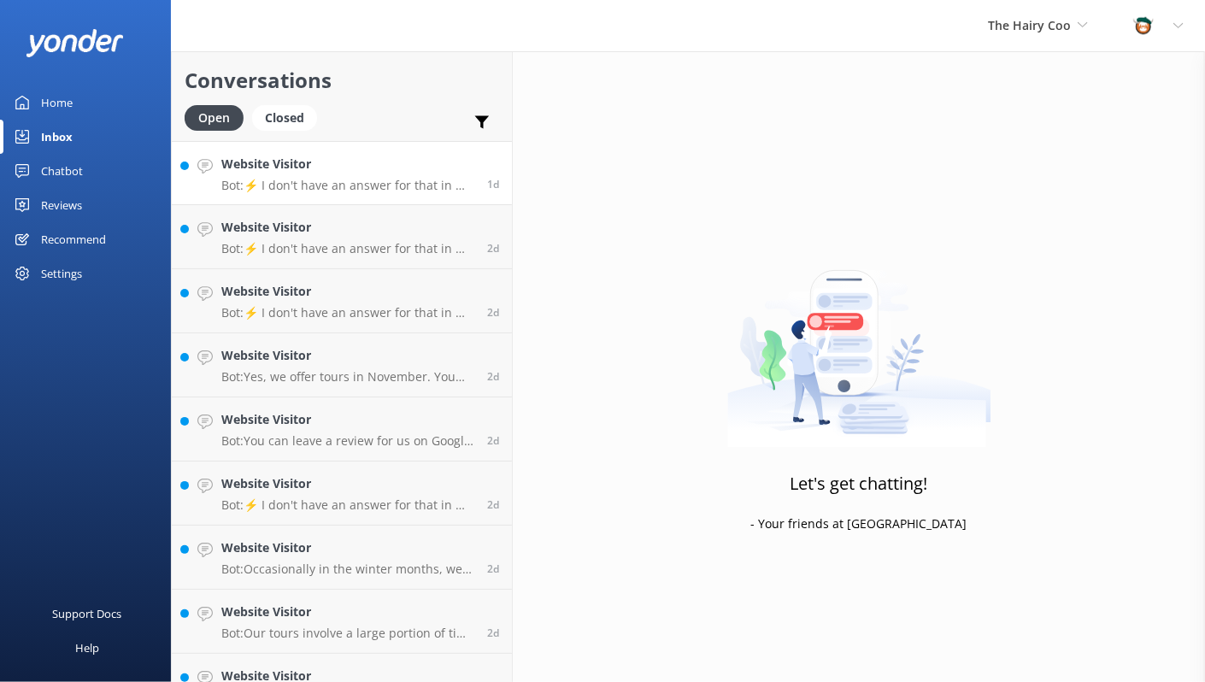
click at [376, 173] on h4 "Website Visitor" at bounding box center [347, 164] width 253 height 19
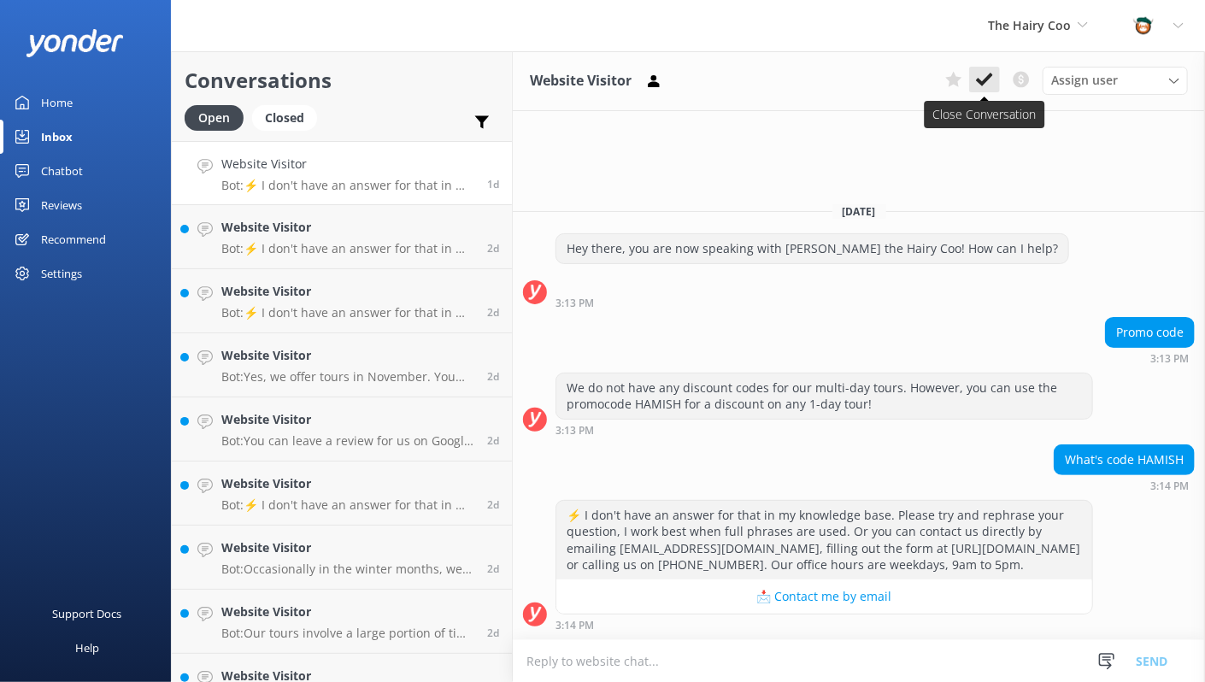
click at [985, 83] on use at bounding box center [984, 80] width 17 height 14
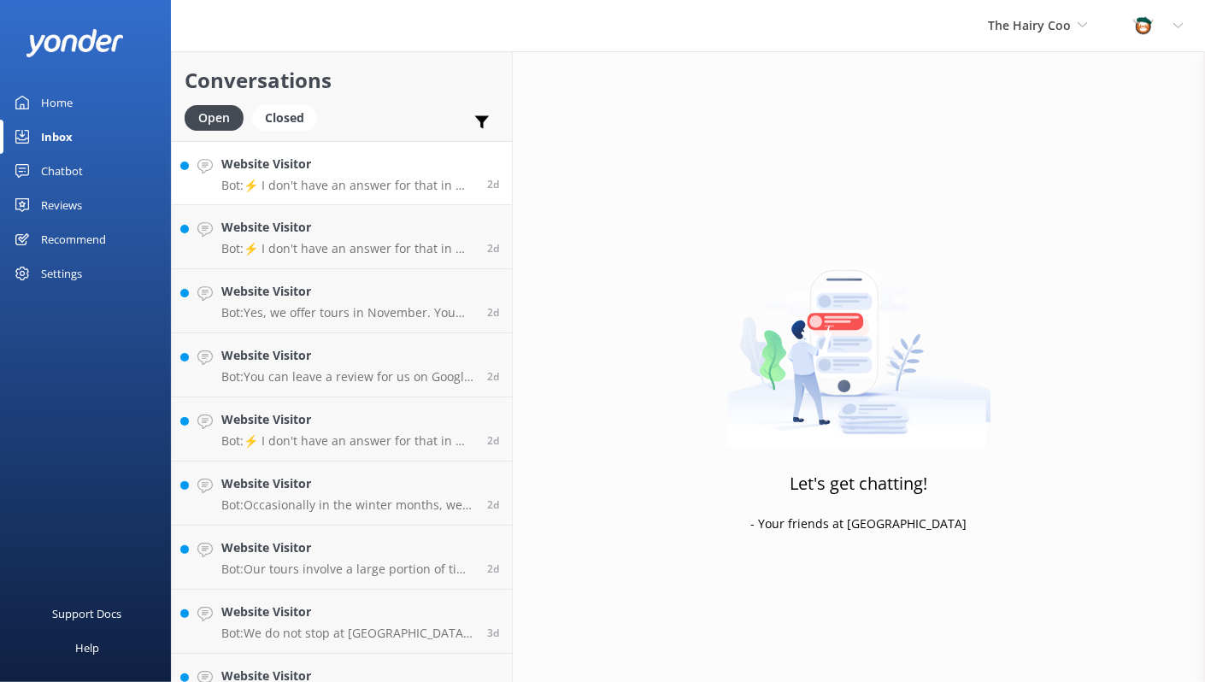
click at [371, 177] on div "Website Visitor Bot: ⚡ I don't have an answer for that in my knowledge base. Pl…" at bounding box center [347, 173] width 253 height 37
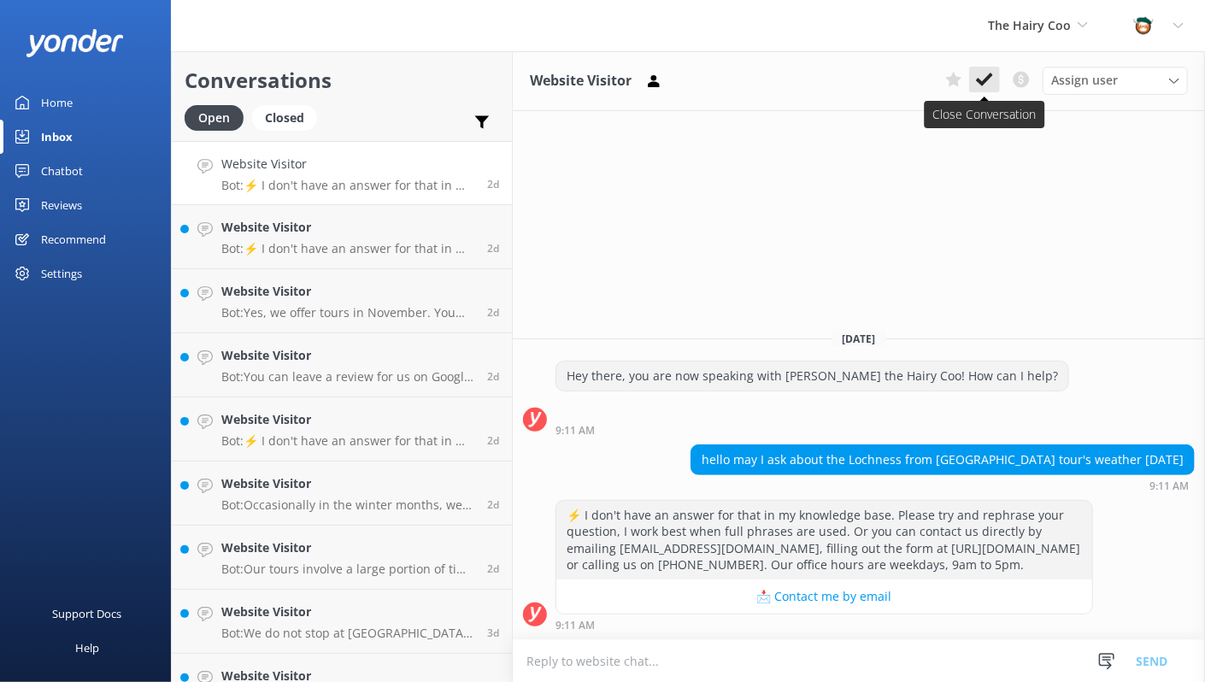
click at [995, 77] on button at bounding box center [984, 80] width 31 height 26
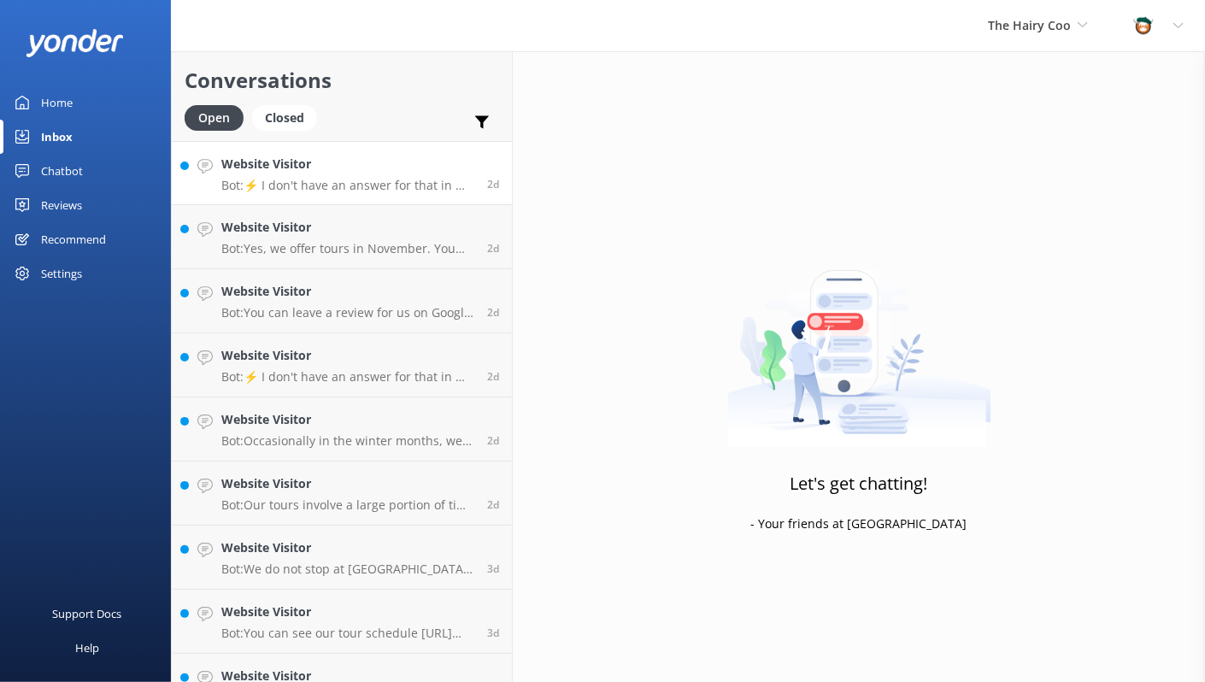
click at [321, 185] on p "Bot: ⚡ I don't have an answer for that in my knowledge base. Please try and rep…" at bounding box center [347, 185] width 253 height 15
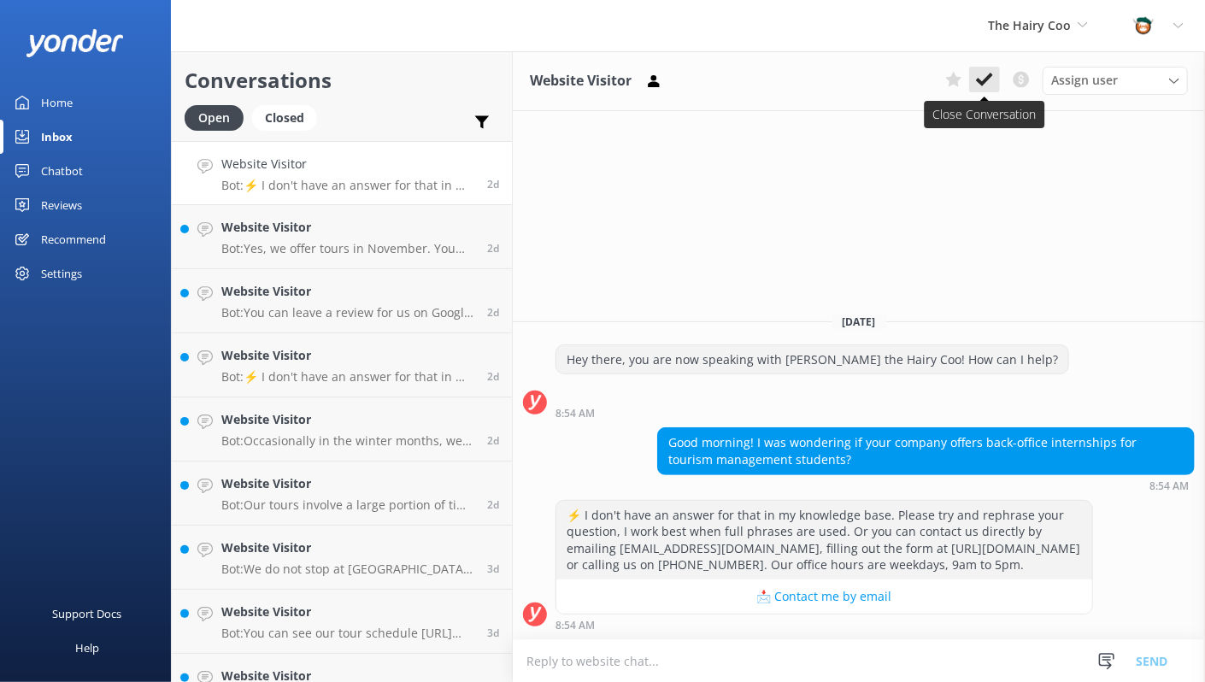
click at [985, 79] on icon at bounding box center [984, 79] width 17 height 17
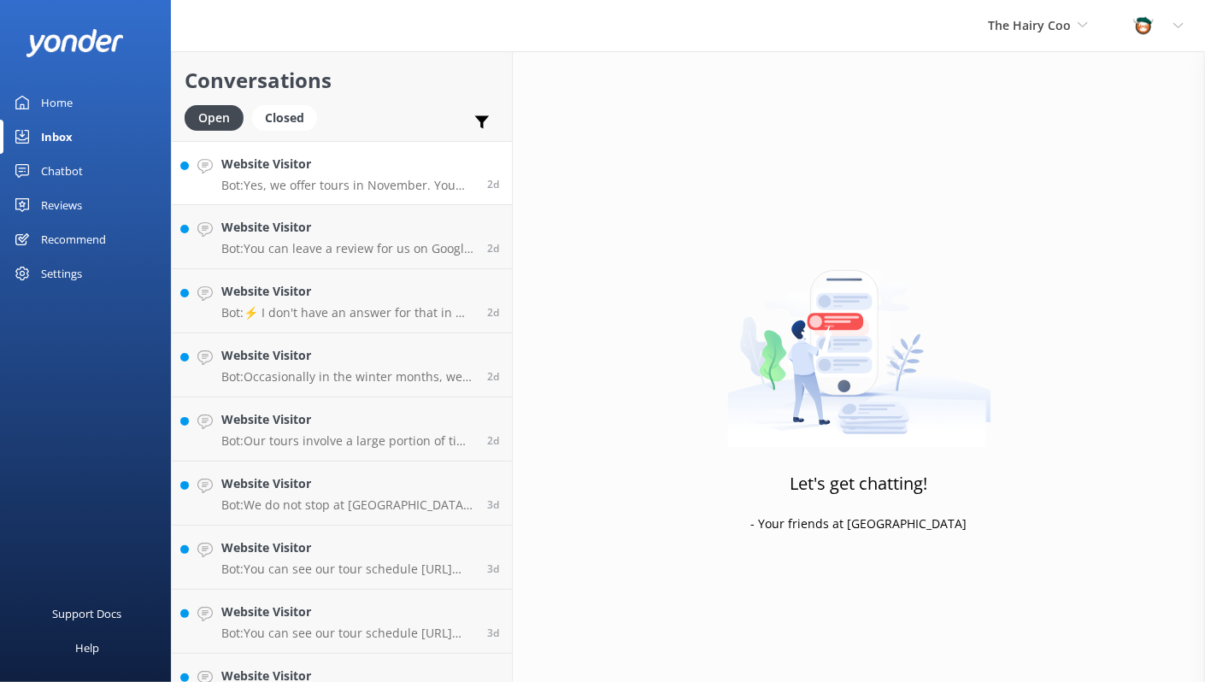
click at [338, 175] on div "Website Visitor Bot: Yes, we offer tours in November. You can book them directl…" at bounding box center [347, 173] width 253 height 37
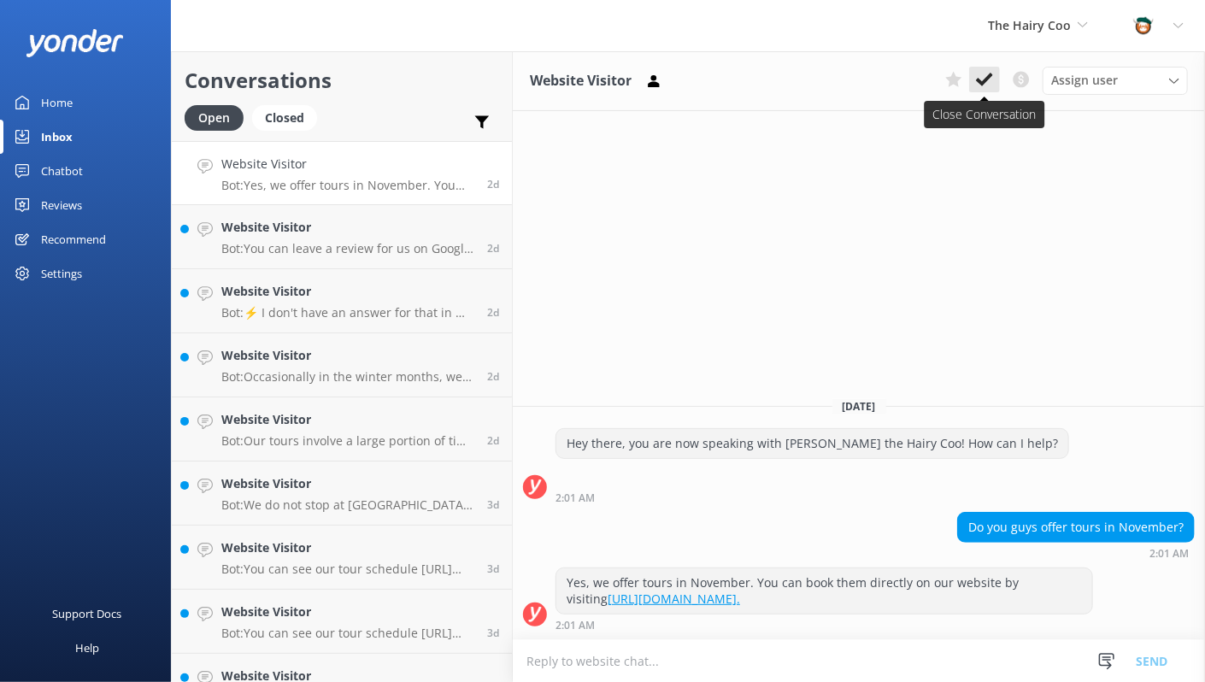
click at [988, 79] on use at bounding box center [984, 80] width 17 height 14
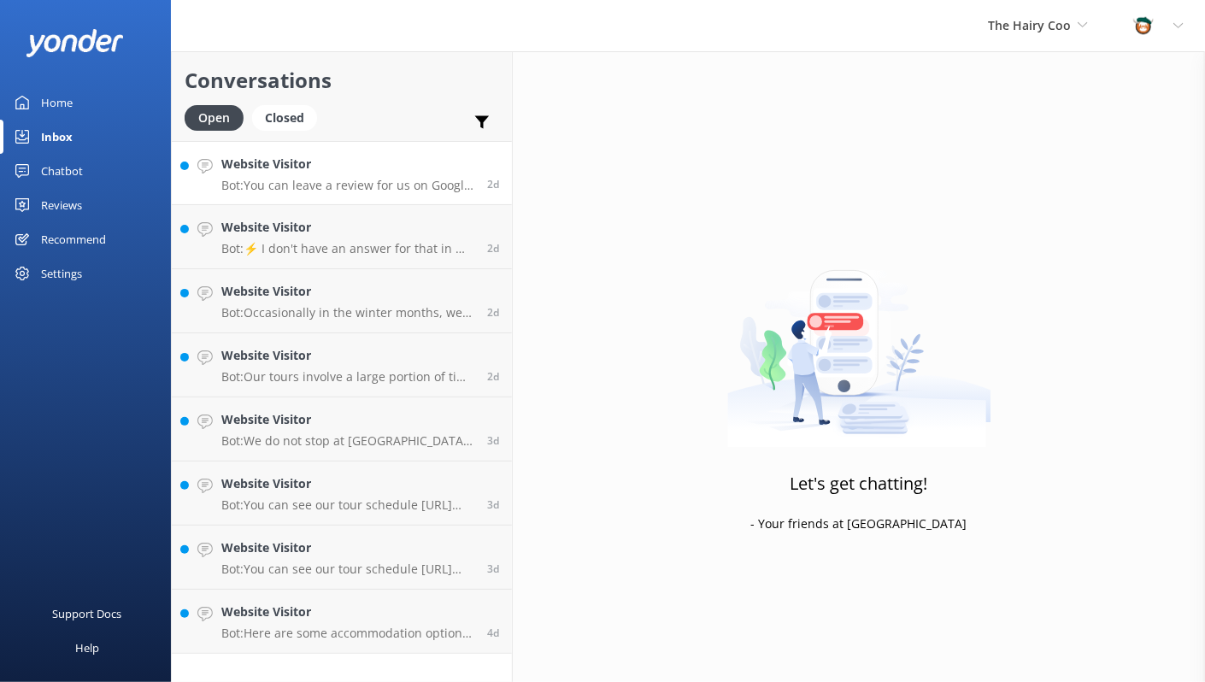
click at [347, 188] on p "Bot: You can leave a review for us on Google, TripAdvisor, GetYourGuide, and Fa…" at bounding box center [347, 185] width 253 height 15
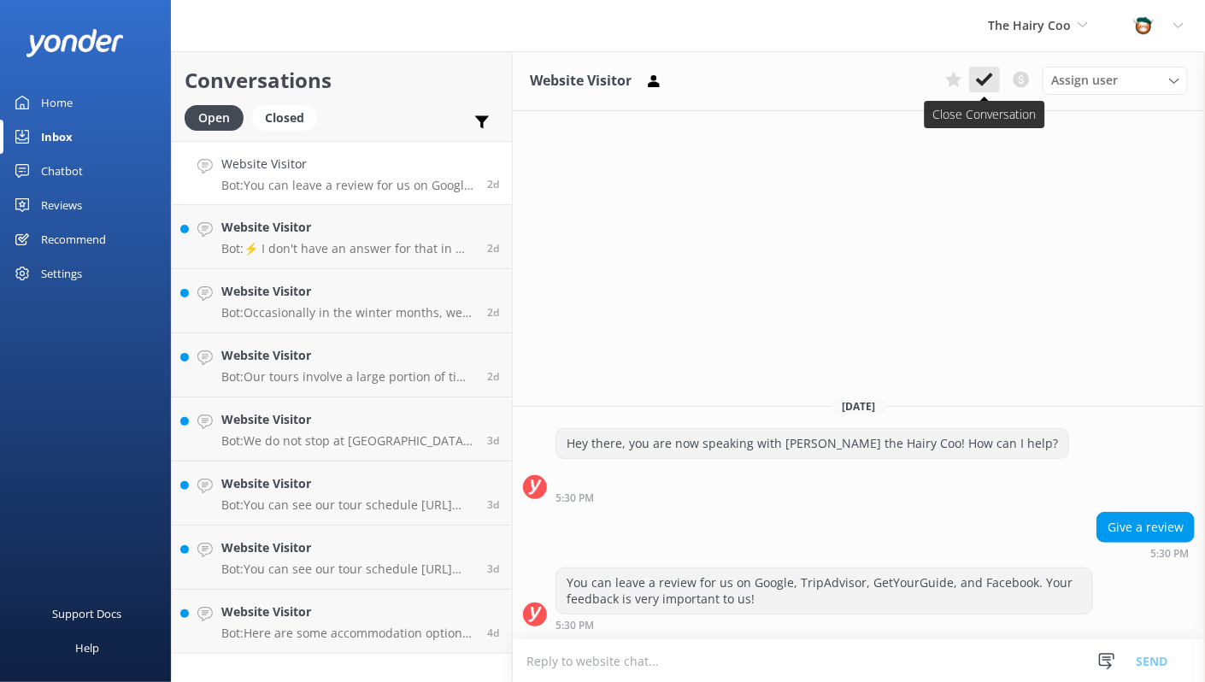
click at [989, 85] on icon at bounding box center [984, 79] width 17 height 17
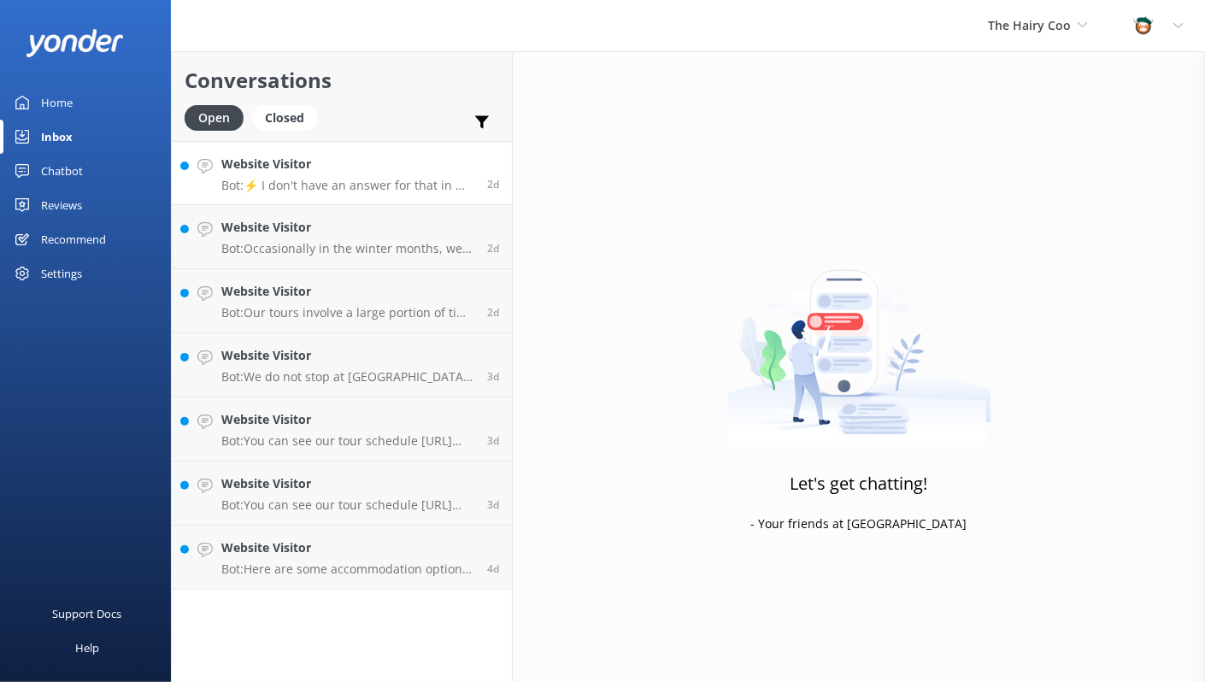
click at [355, 175] on div "Website Visitor Bot: ⚡ I don't have an answer for that in my knowledge base. Pl…" at bounding box center [347, 173] width 253 height 37
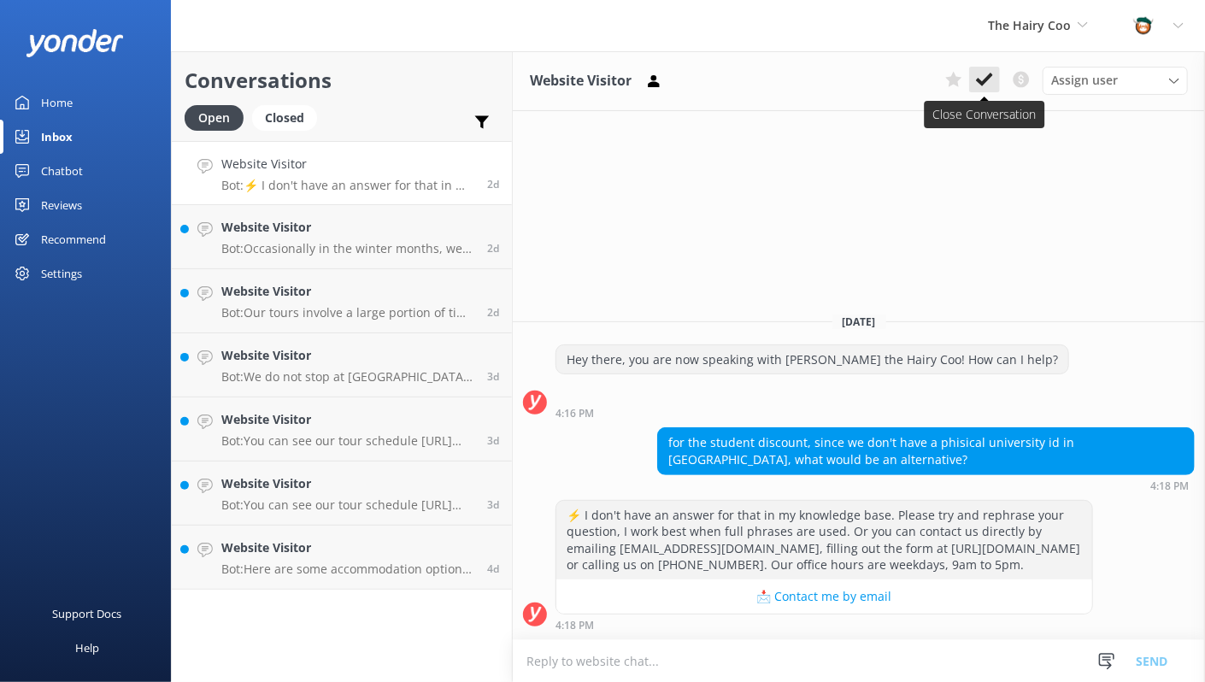
click at [991, 85] on icon at bounding box center [984, 79] width 17 height 17
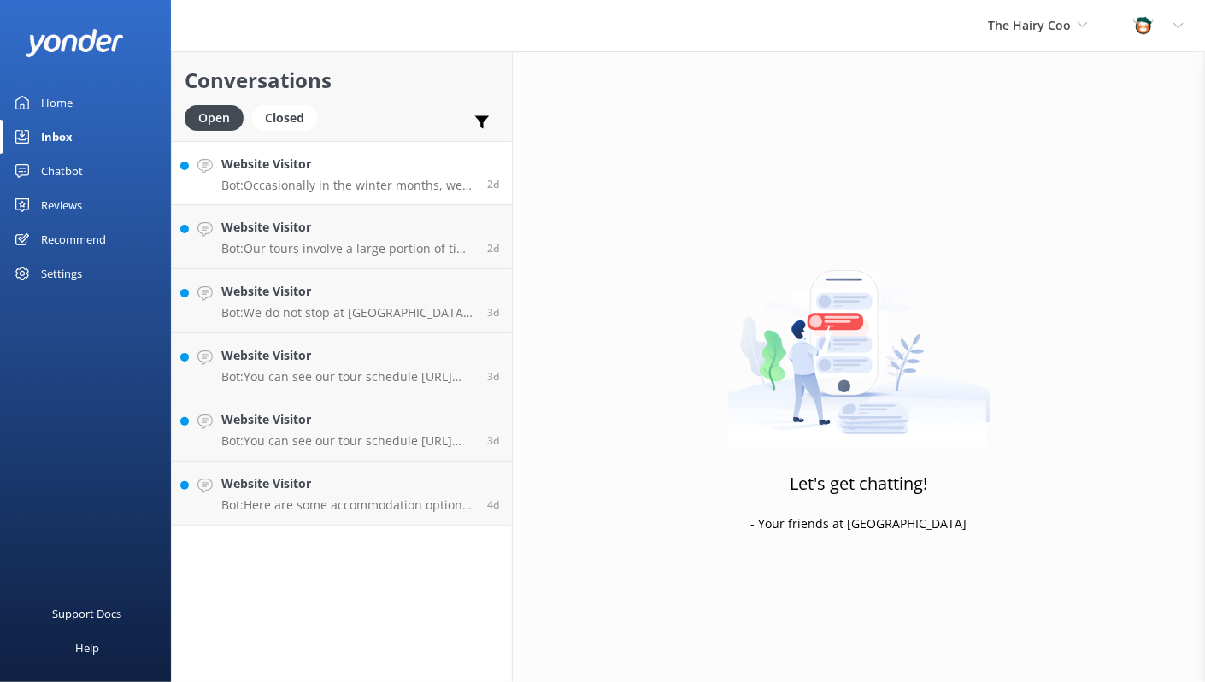
click at [321, 185] on p "Bot: Occasionally in the winter months, we do have to cancel our tours due to n…" at bounding box center [347, 185] width 253 height 15
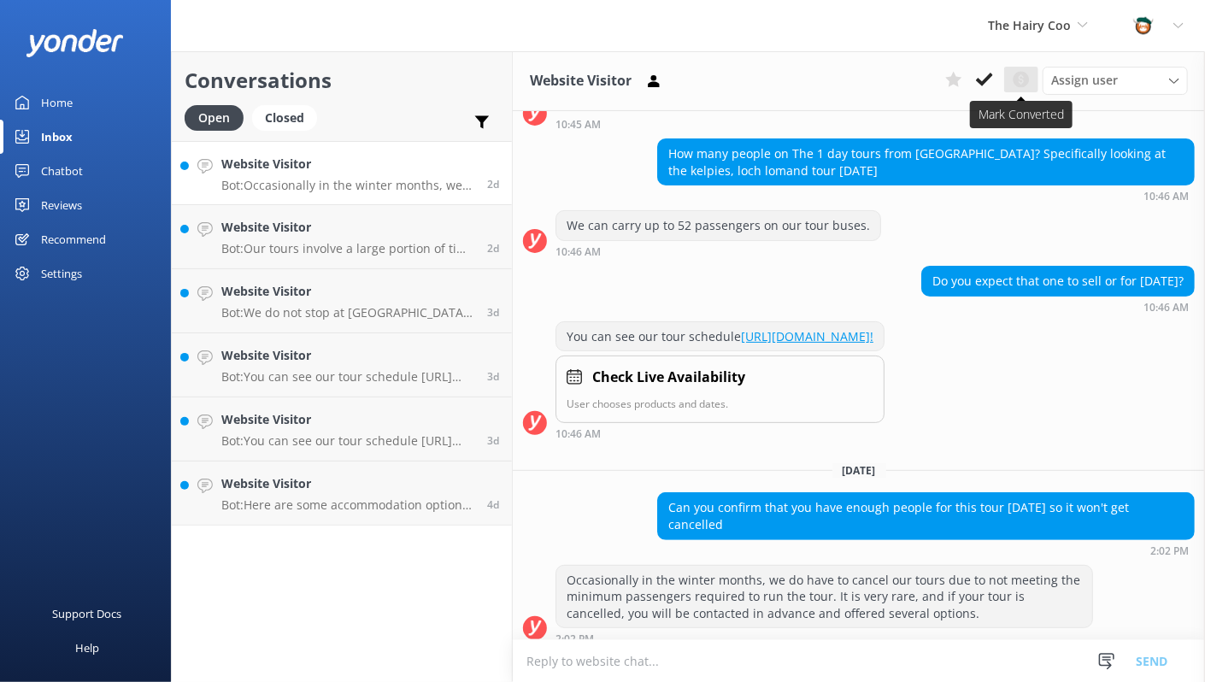
scroll to position [112, 0]
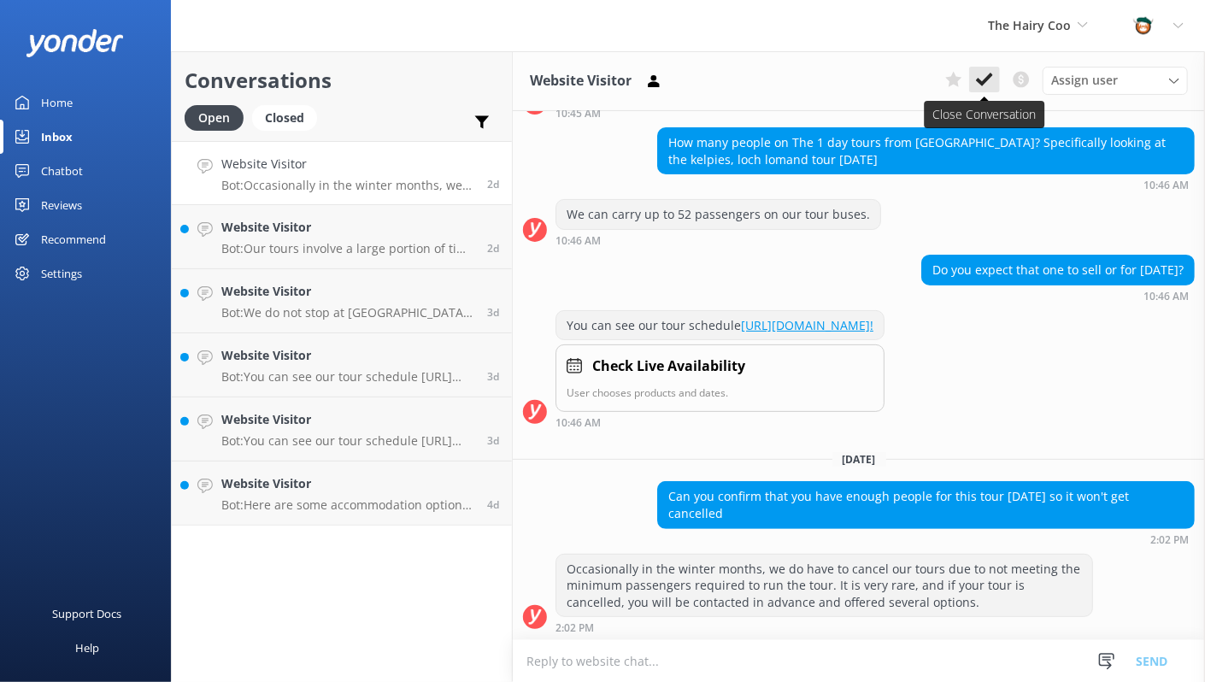
click at [988, 81] on icon at bounding box center [984, 79] width 17 height 17
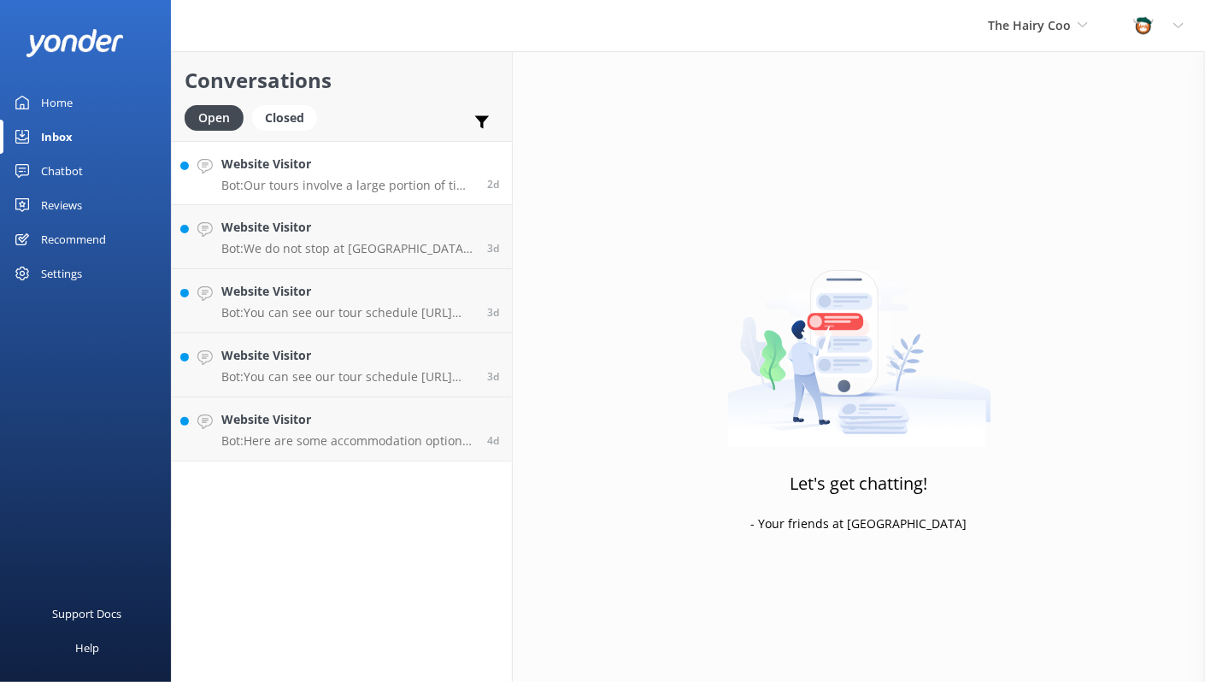
click at [335, 171] on h4 "Website Visitor" at bounding box center [347, 164] width 253 height 19
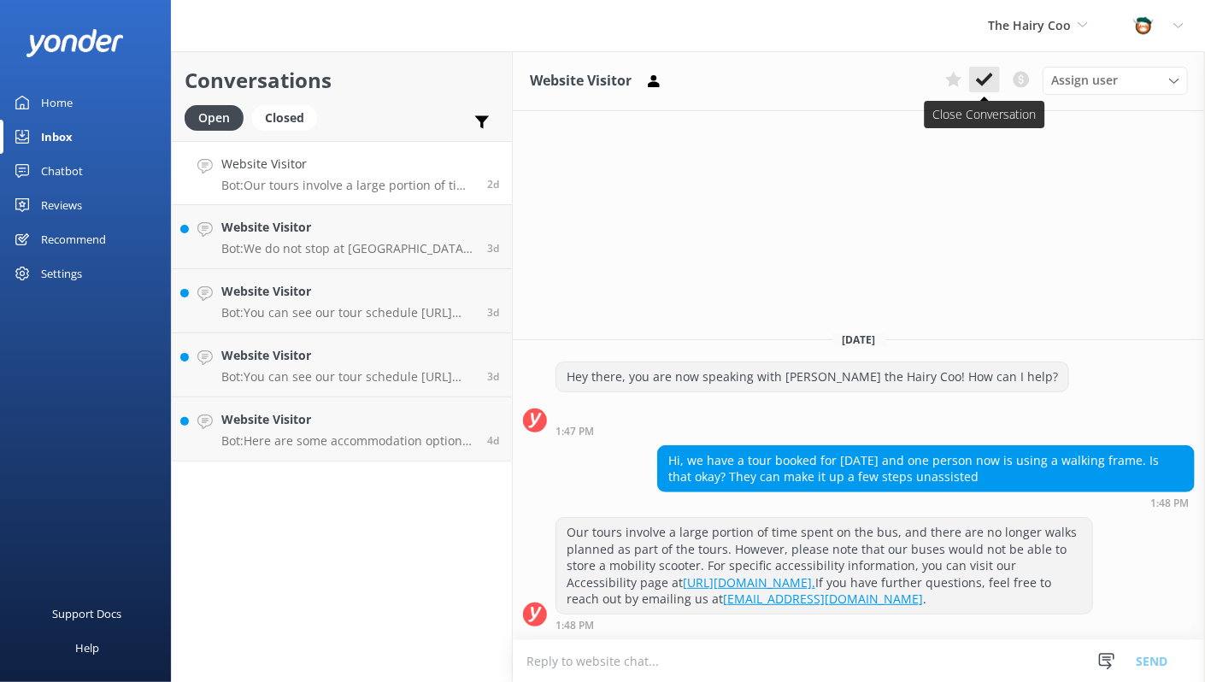
click at [991, 78] on use at bounding box center [984, 80] width 17 height 14
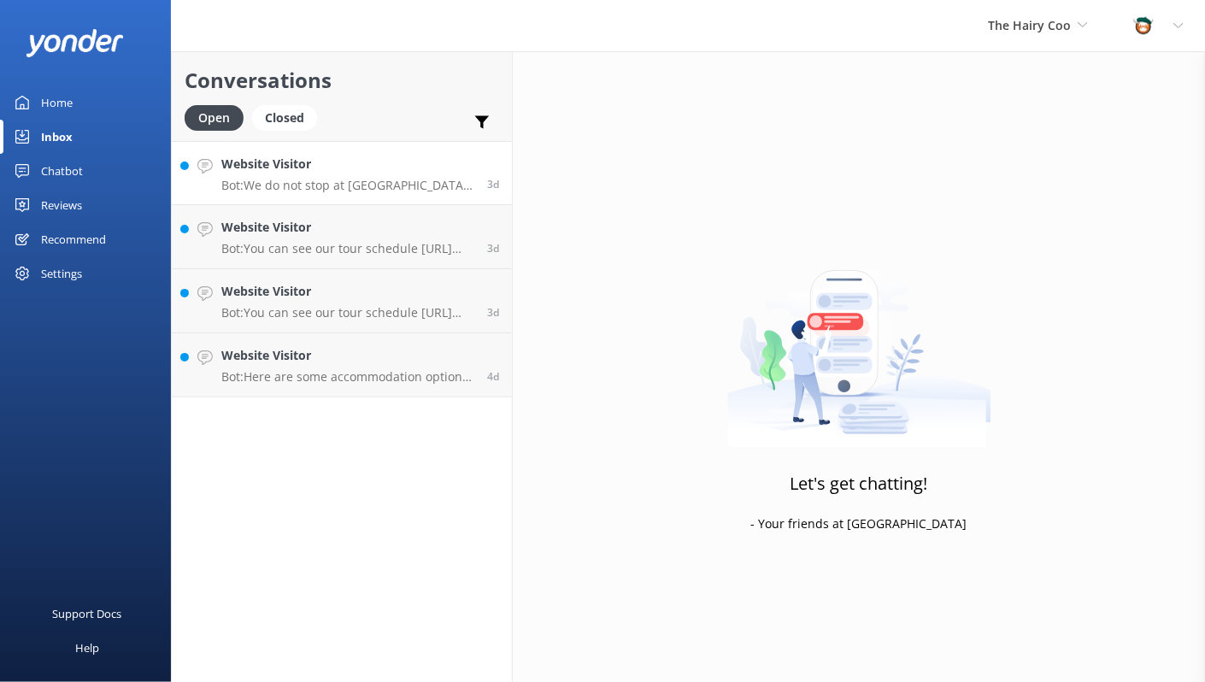
click at [284, 165] on h4 "Website Visitor" at bounding box center [347, 164] width 253 height 19
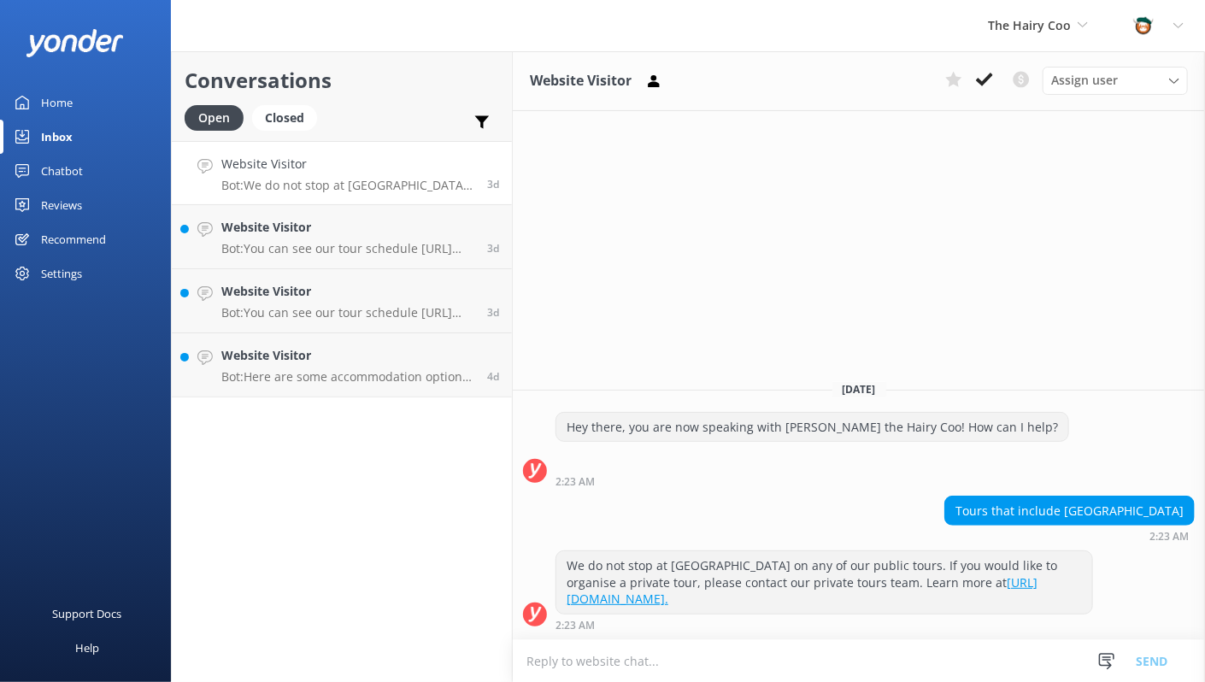
click at [993, 81] on icon at bounding box center [984, 79] width 17 height 17
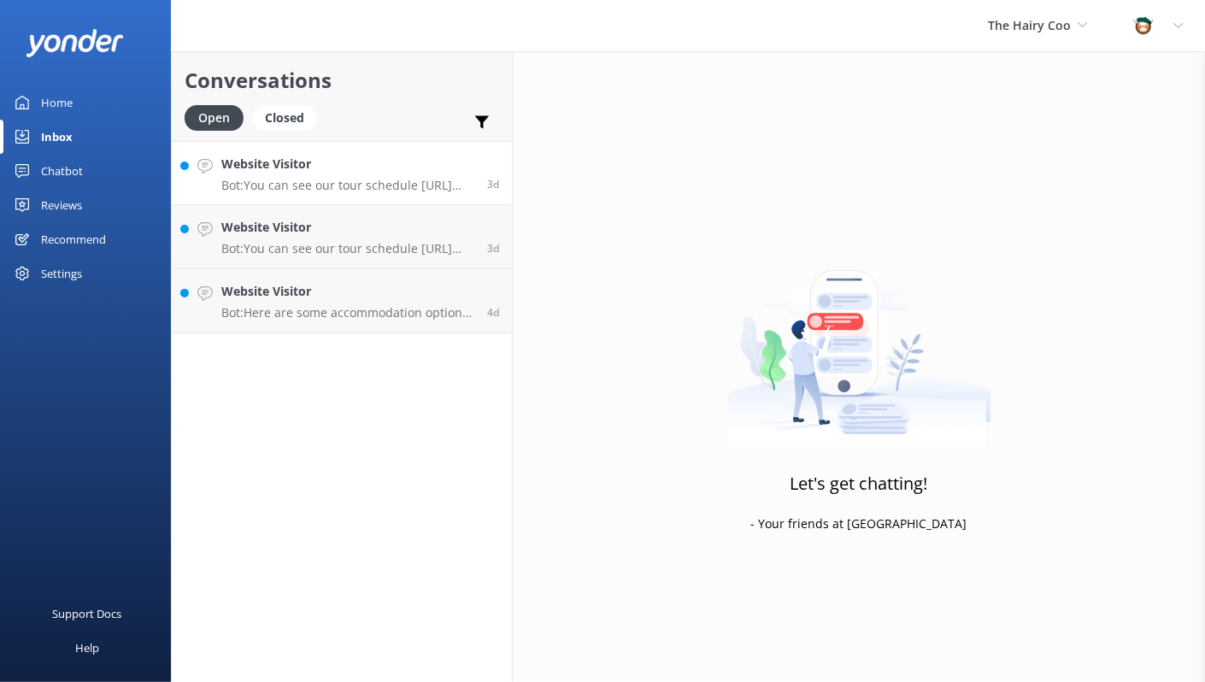
click at [307, 185] on p "Bot: You can see our tour schedule [URL][DOMAIN_NAME]!" at bounding box center [347, 185] width 253 height 15
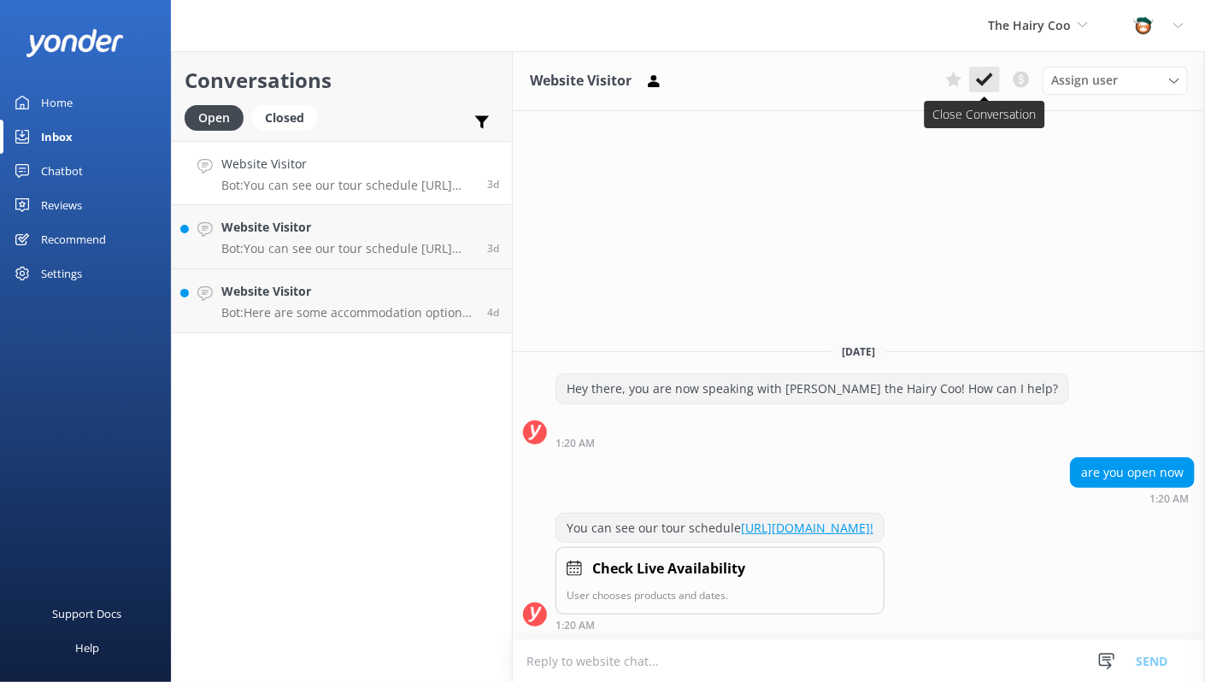
click at [985, 83] on use at bounding box center [984, 80] width 17 height 14
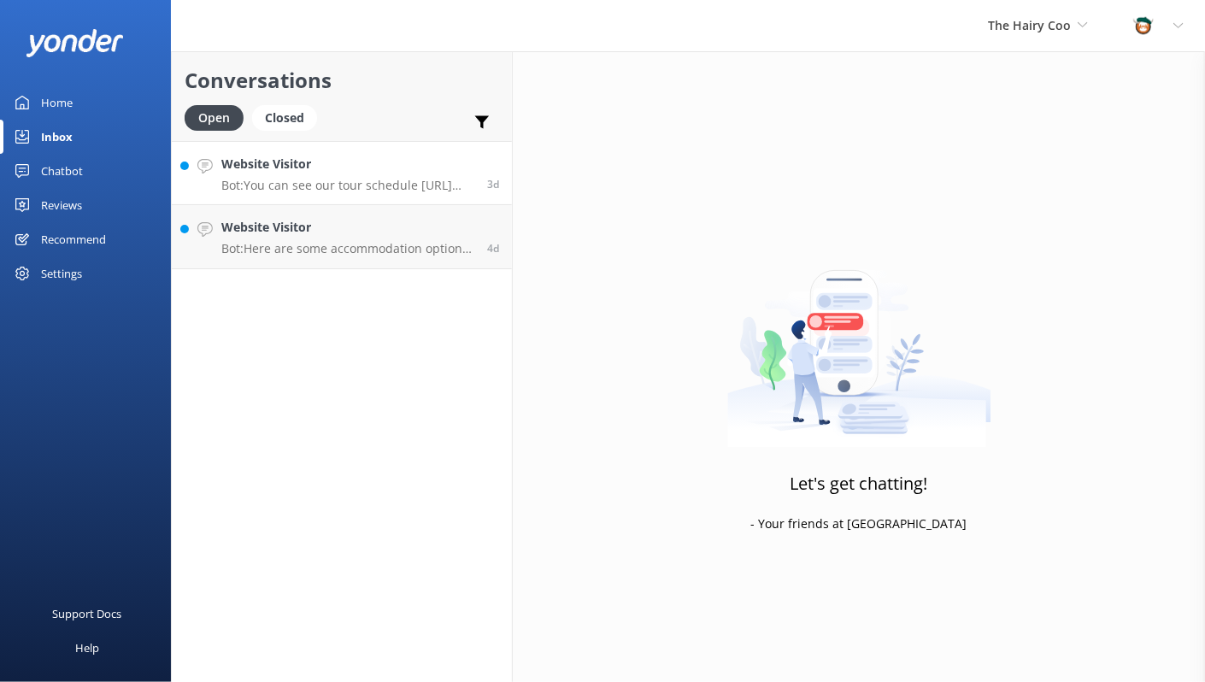
click at [346, 178] on p "Bot: You can see our tour schedule [URL][DOMAIN_NAME]!" at bounding box center [347, 185] width 253 height 15
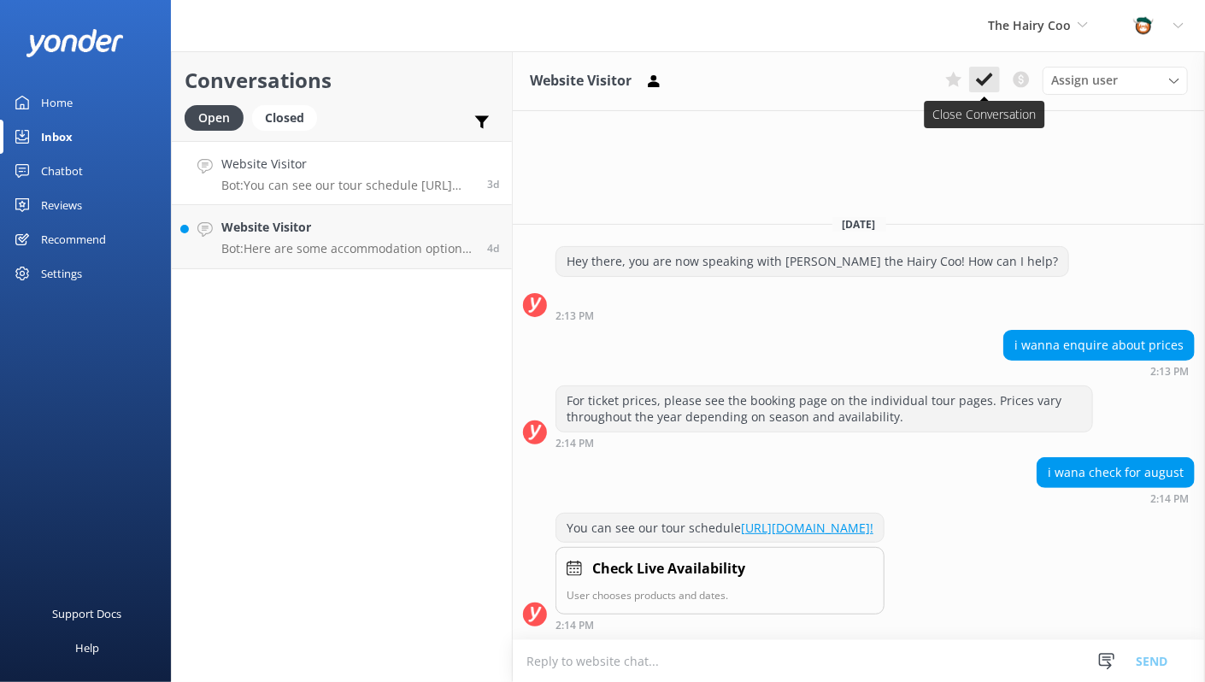
click at [985, 87] on icon at bounding box center [984, 79] width 17 height 17
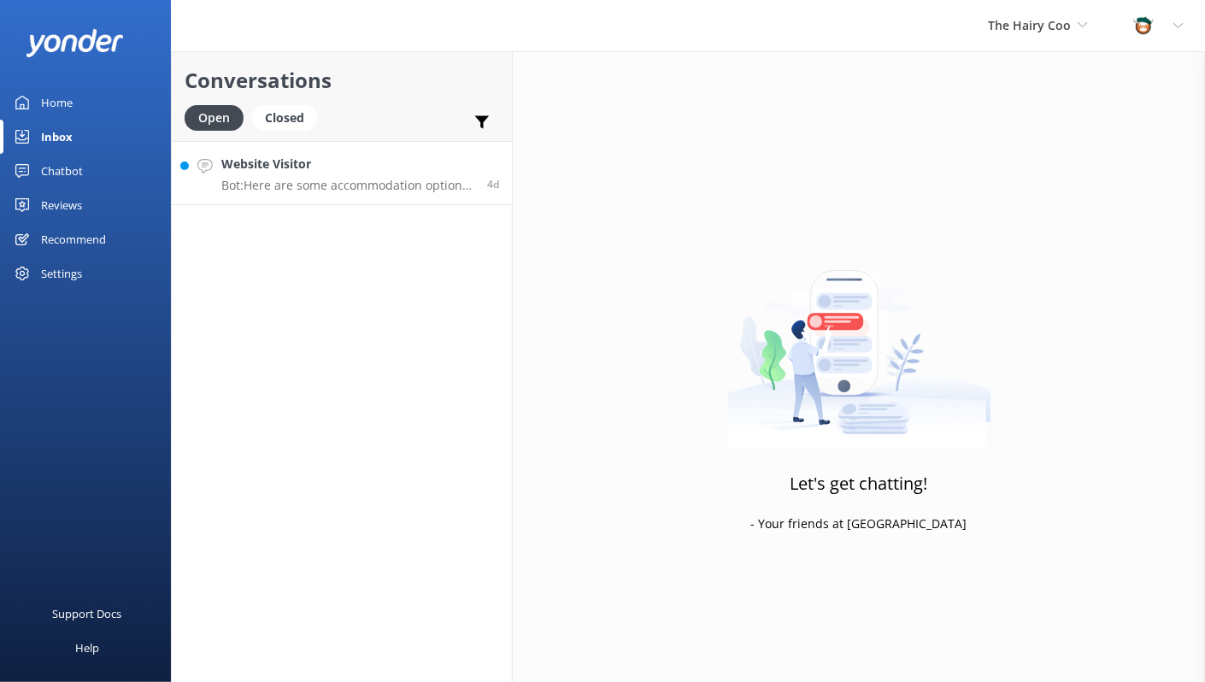
click at [340, 188] on p "Bot: Here are some accommodation options in [GEOGRAPHIC_DATA] that we recommend…" at bounding box center [347, 185] width 253 height 15
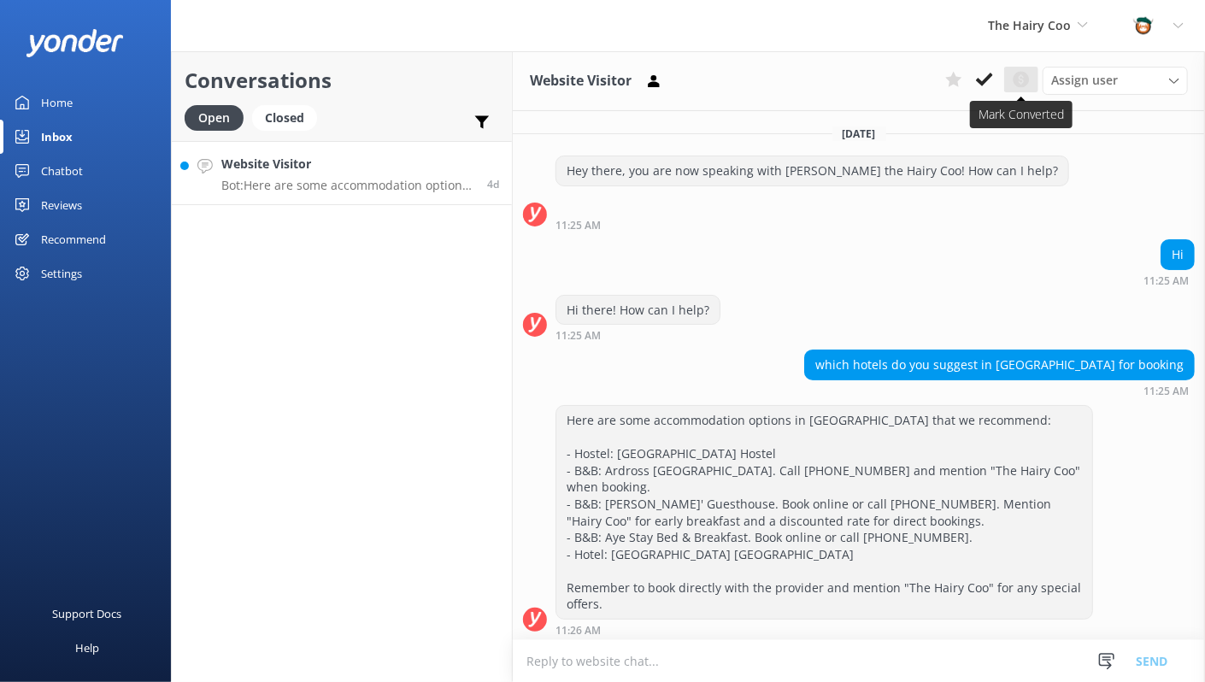
scroll to position [3, 0]
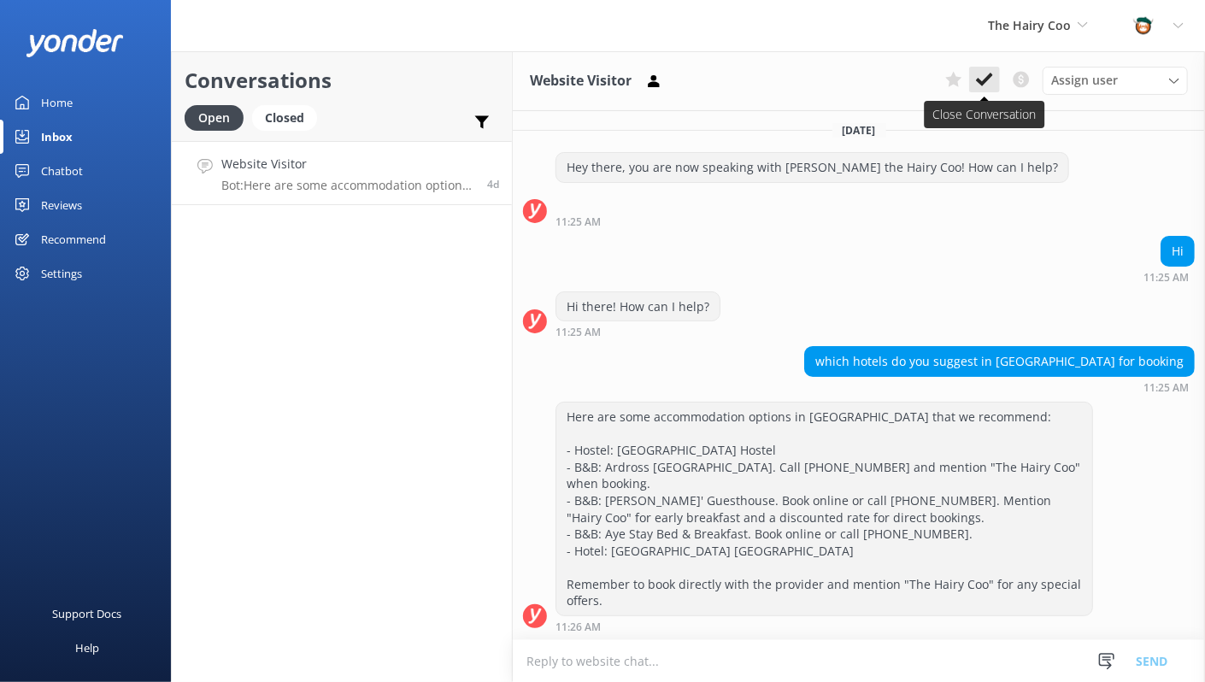
click at [995, 76] on button at bounding box center [984, 80] width 31 height 26
